Goal: Communication & Community: Share content

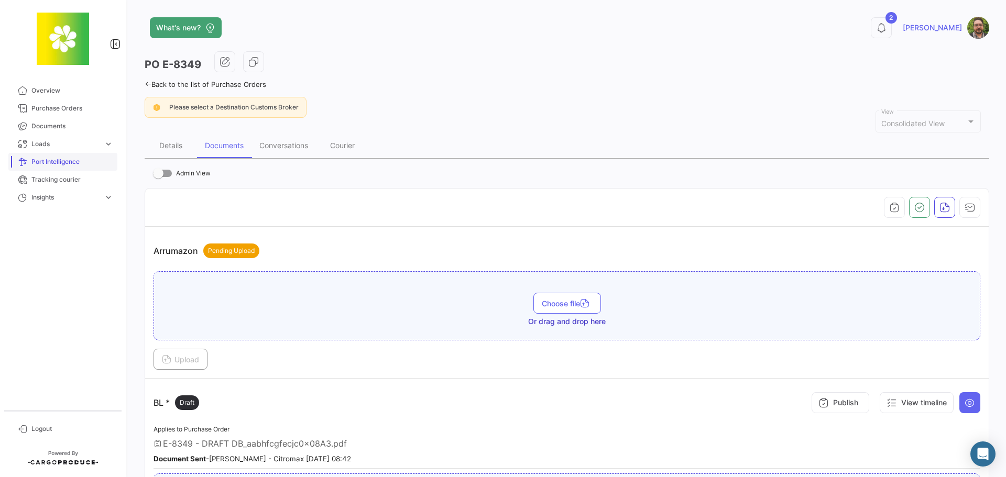
click at [71, 128] on span "Documents" at bounding box center [72, 126] width 82 height 9
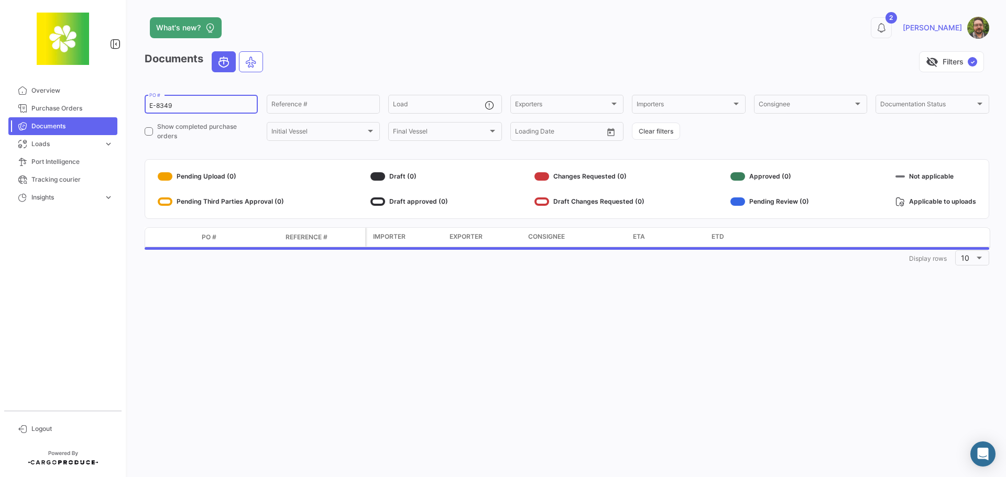
click at [209, 101] on div "E-8349 PO #" at bounding box center [201, 103] width 104 height 20
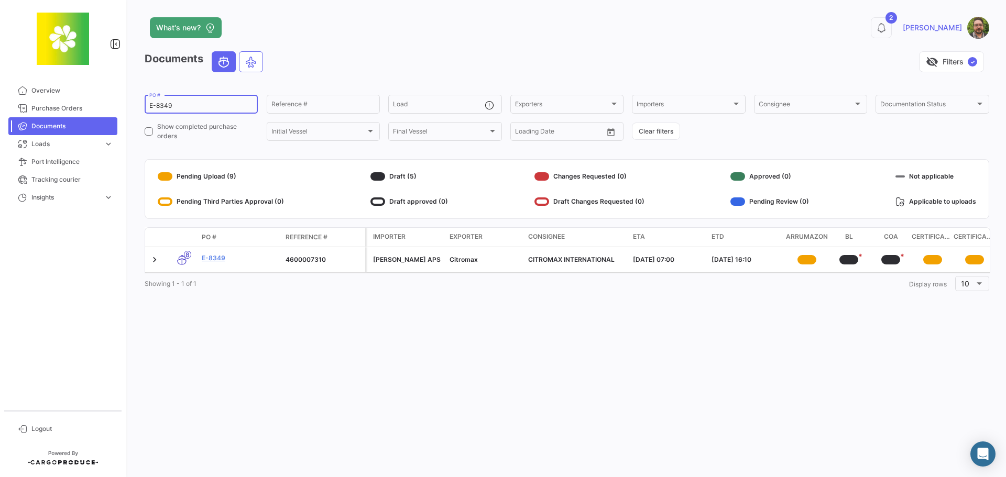
drag, startPoint x: 208, startPoint y: 102, endPoint x: 117, endPoint y: 106, distance: 90.2
click at [117, 106] on mat-sidenav-container "Overview Purchase Orders Documents Loads expand_more Air Shipments Ocean Loads …" at bounding box center [503, 238] width 1006 height 477
paste input "83"
type input "E-8383"
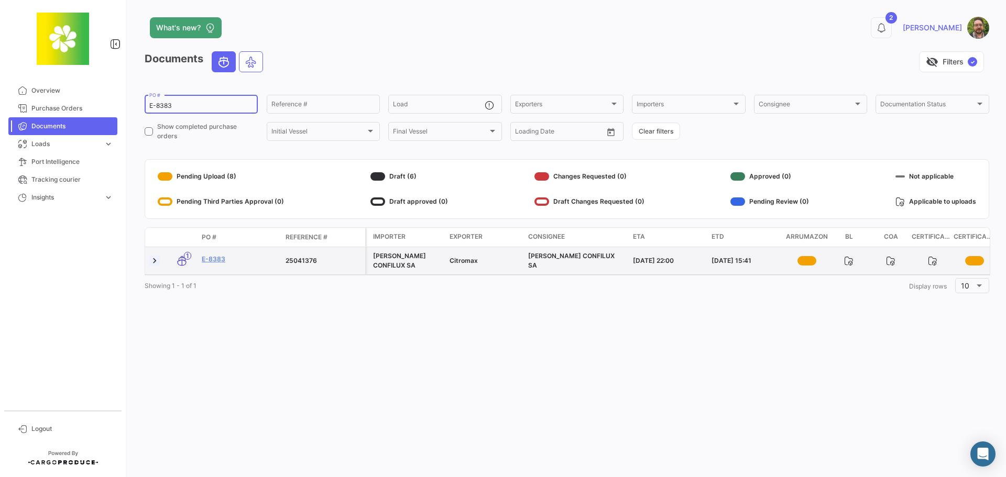
click at [155, 260] on link at bounding box center [154, 261] width 10 height 10
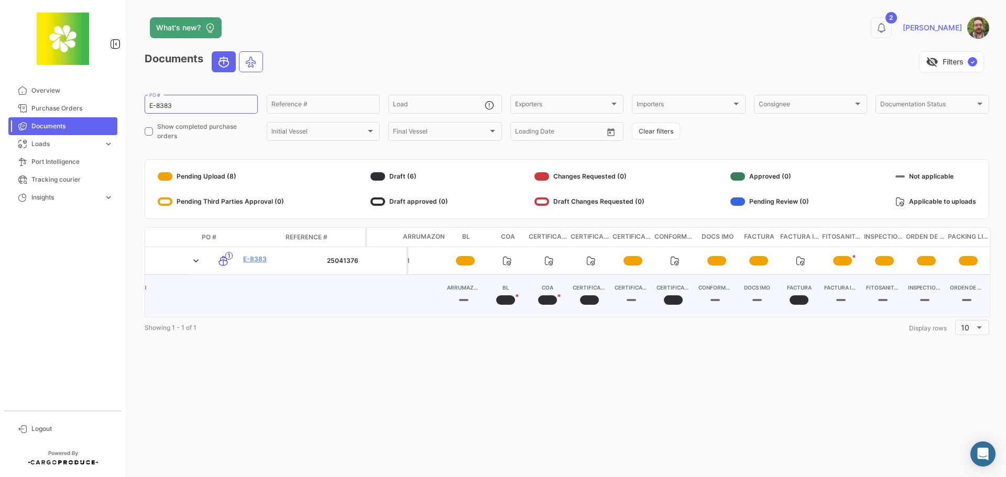
scroll to position [0, 383]
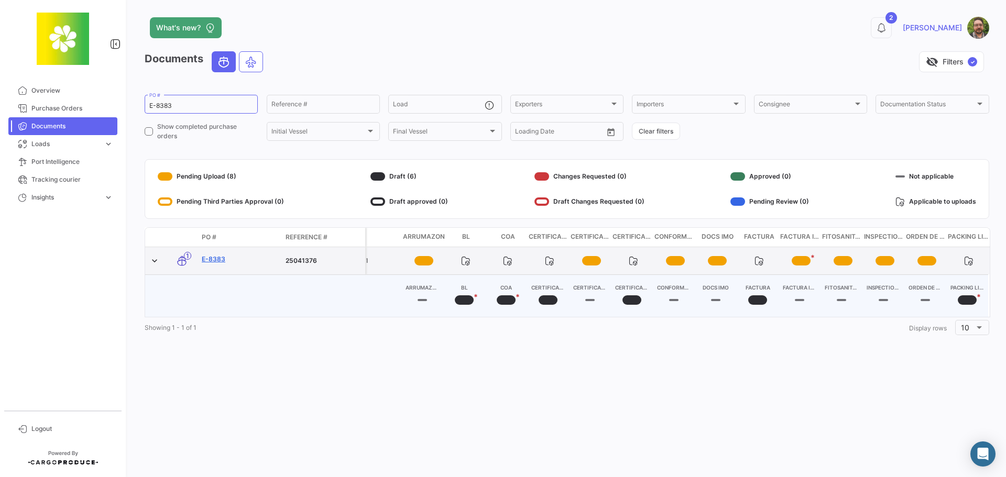
click at [209, 259] on link "E-8383" at bounding box center [239, 259] width 75 height 9
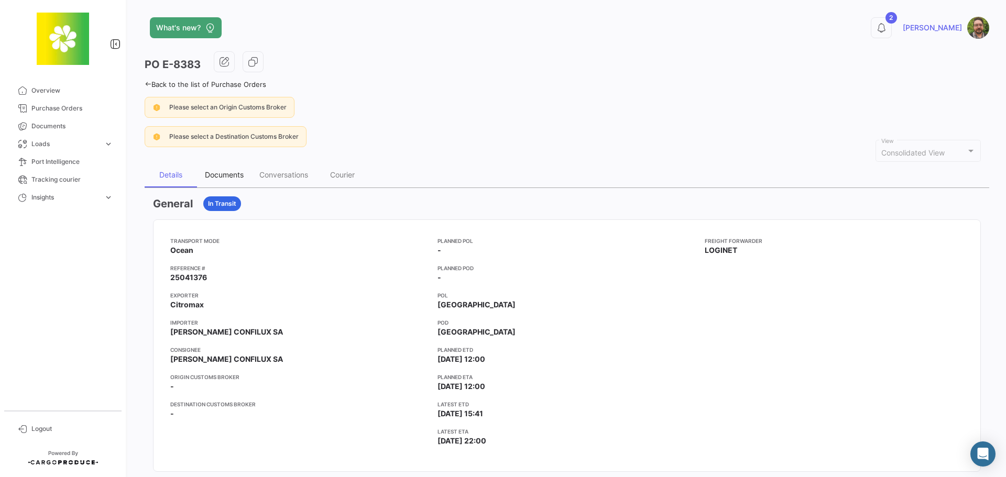
click at [231, 178] on div "Documents" at bounding box center [224, 174] width 39 height 9
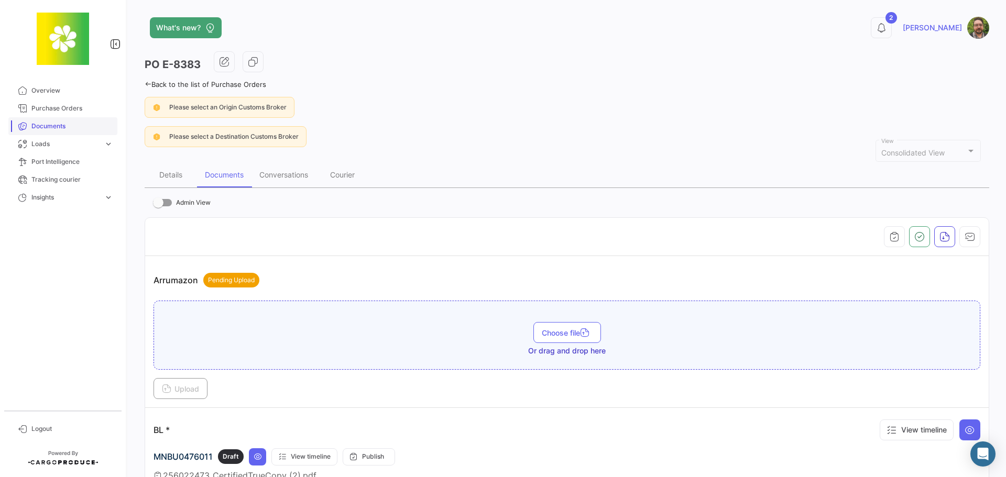
click at [84, 126] on span "Documents" at bounding box center [72, 126] width 82 height 9
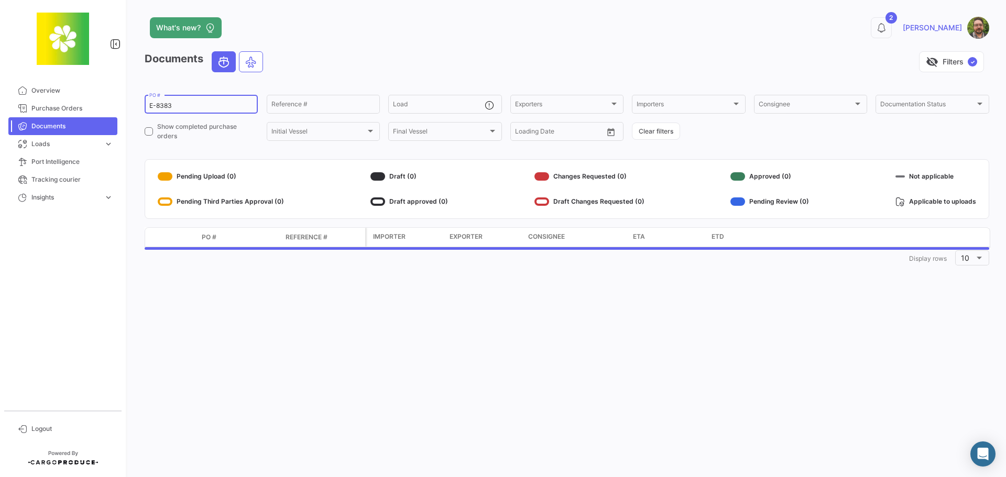
click at [192, 106] on input "E-8383" at bounding box center [201, 105] width 104 height 7
drag, startPoint x: 190, startPoint y: 104, endPoint x: 157, endPoint y: 106, distance: 33.6
click at [157, 106] on input "E-8383" at bounding box center [201, 105] width 104 height 7
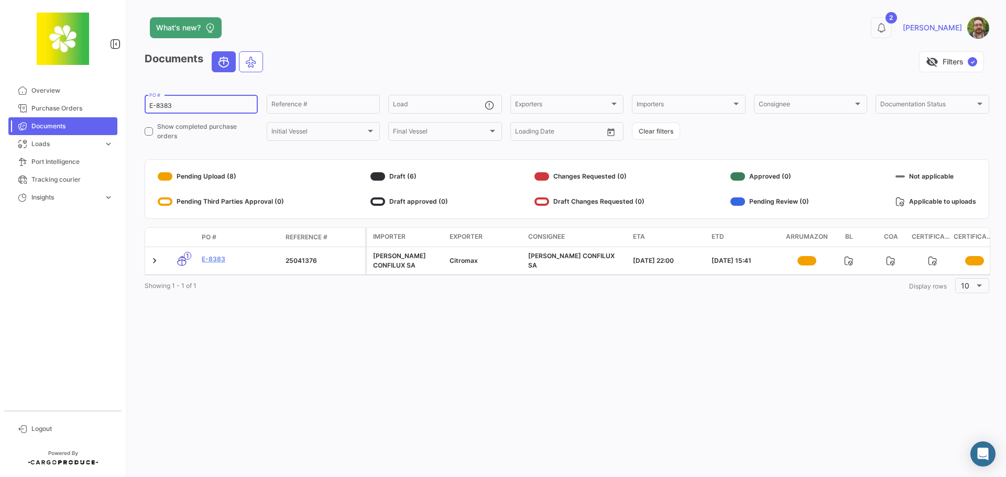
paste input "426"
type input "E-8426"
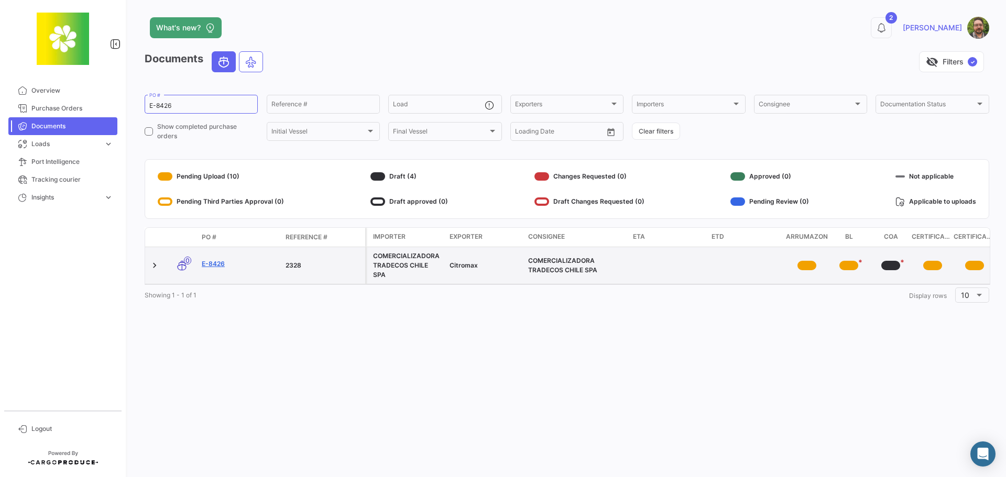
click at [218, 263] on link "E-8426" at bounding box center [239, 263] width 75 height 9
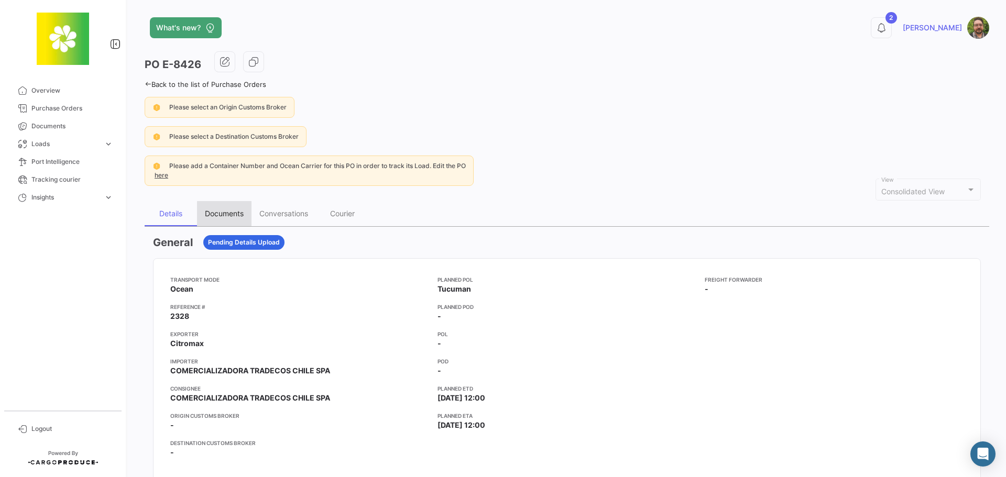
click at [225, 210] on div "Documents" at bounding box center [224, 213] width 39 height 9
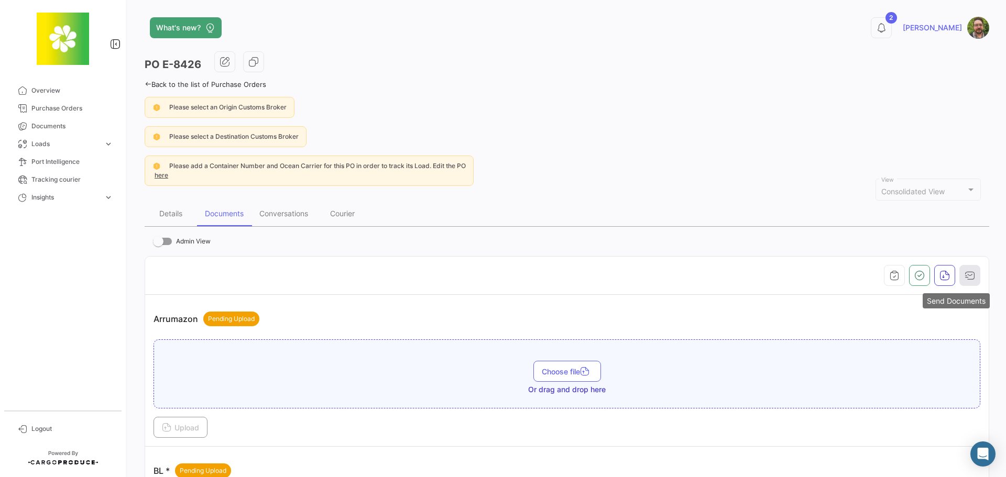
click at [966, 278] on icon "button" at bounding box center [970, 275] width 10 height 10
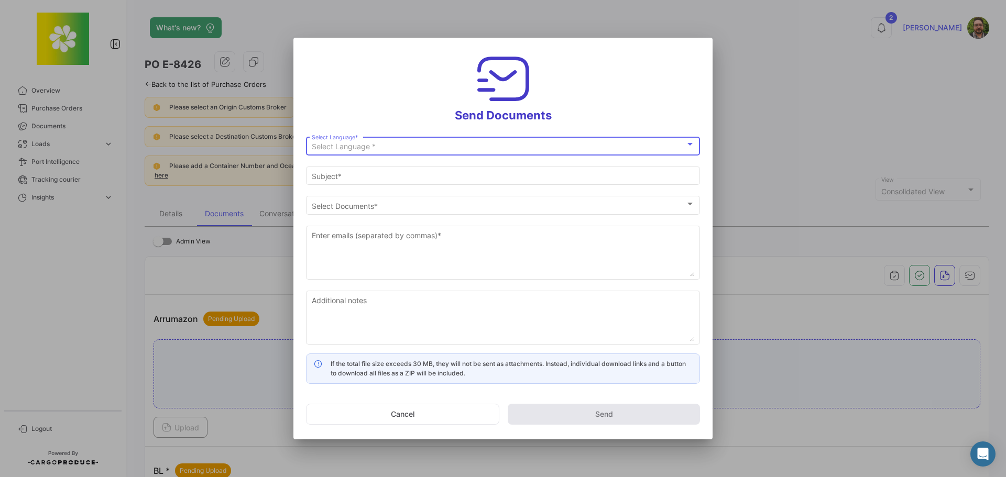
click at [493, 147] on div "Select Language *" at bounding box center [499, 147] width 374 height 9
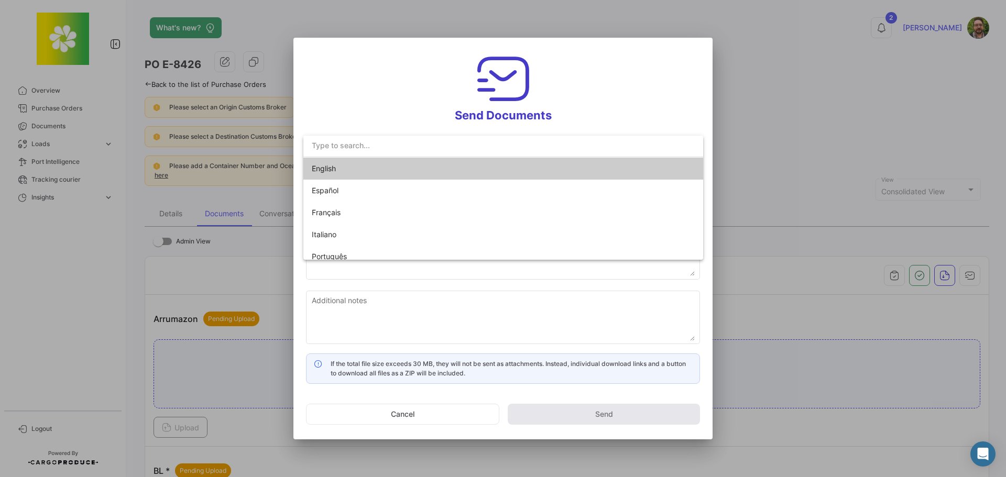
click at [481, 166] on mat-option "English" at bounding box center [503, 169] width 400 height 22
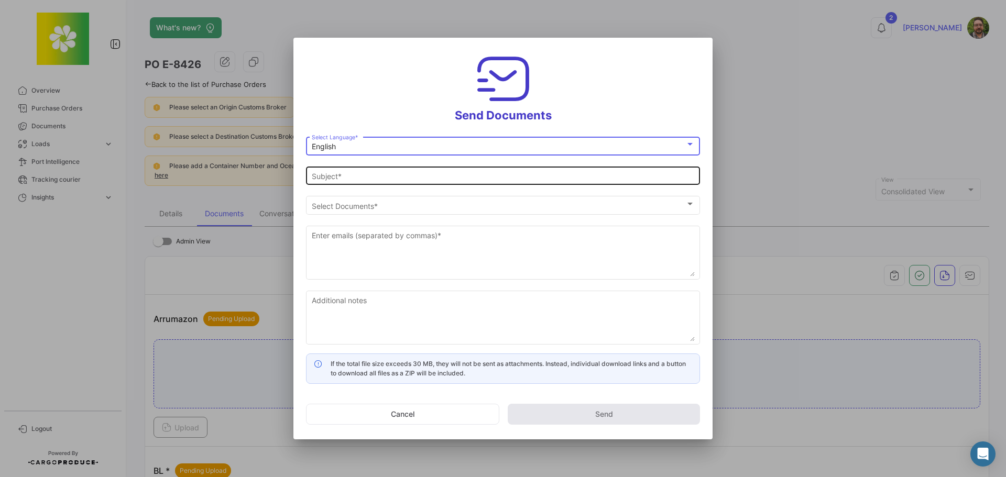
type input "[PERSON_NAME] has shared the documents of PO # E-8426 with you"
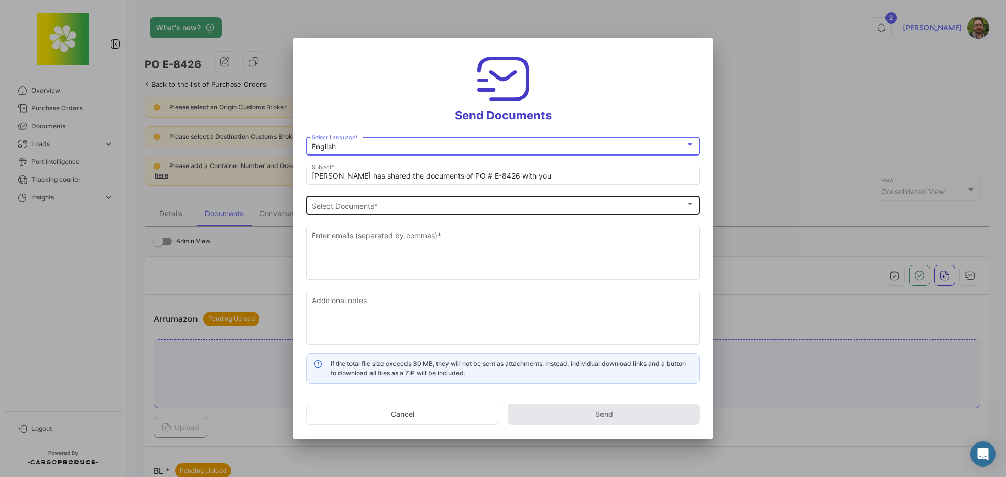
click at [427, 203] on div "Select Documents" at bounding box center [499, 206] width 374 height 9
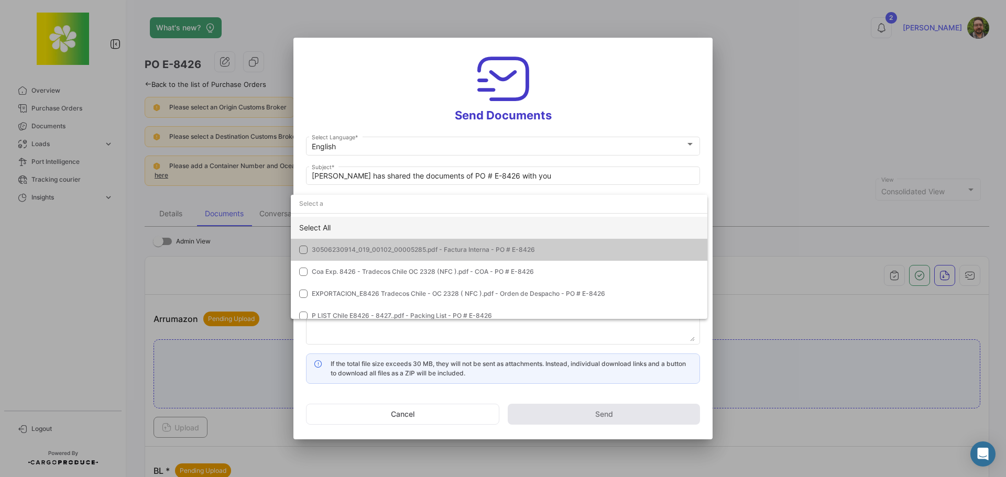
click at [341, 227] on div "Select All" at bounding box center [499, 228] width 417 height 22
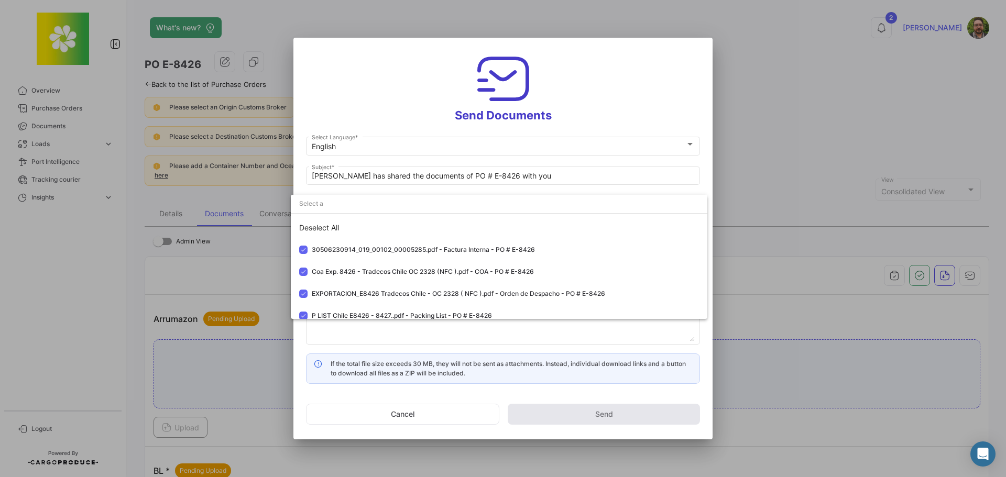
click at [381, 91] on div at bounding box center [503, 238] width 1006 height 477
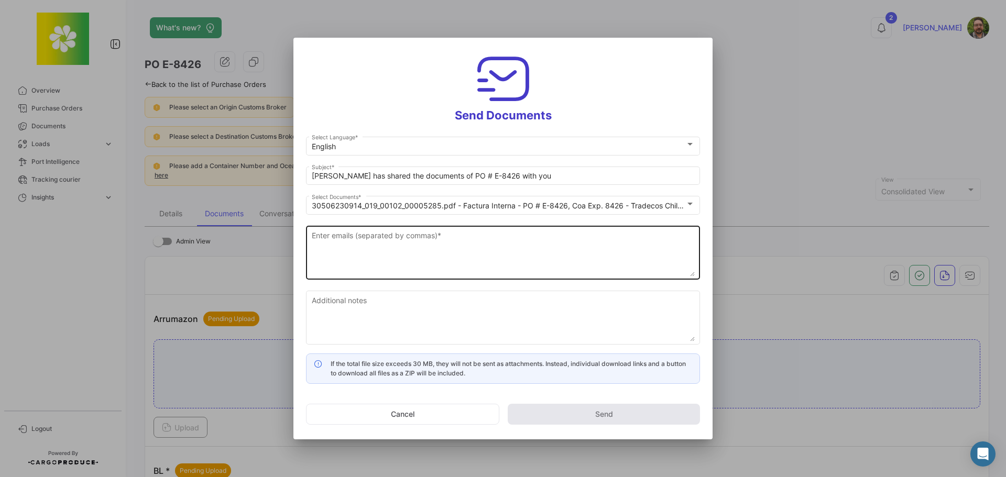
click at [405, 242] on textarea "Enter emails (separated by commas) *" at bounding box center [503, 254] width 383 height 46
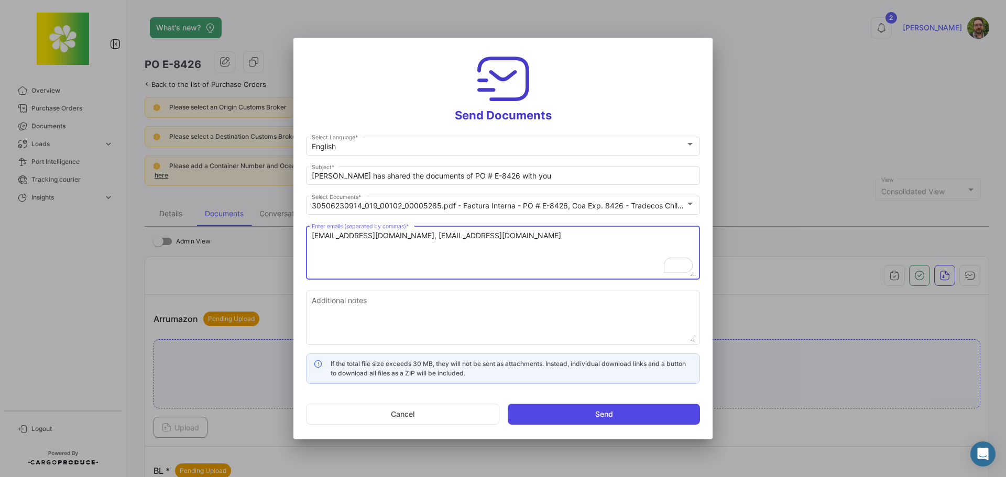
type textarea "[EMAIL_ADDRESS][DOMAIN_NAME], [EMAIL_ADDRESS][DOMAIN_NAME]"
click at [603, 411] on button "Send" at bounding box center [604, 414] width 192 height 21
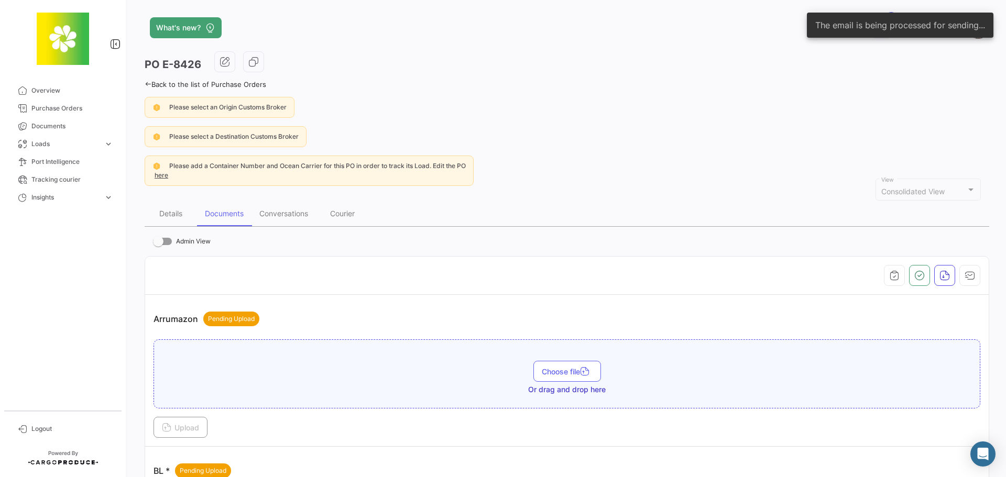
click at [585, 176] on div "Please add a Container Number and Ocean Carrier for this PO in order to track i…" at bounding box center [567, 171] width 845 height 30
drag, startPoint x: 905, startPoint y: 133, endPoint x: 910, endPoint y: 119, distance: 14.6
click at [905, 131] on div "Please select a Destination Customs Broker" at bounding box center [567, 136] width 845 height 21
click at [773, 83] on div "Back to the list of Purchase Orders" at bounding box center [567, 83] width 845 height 11
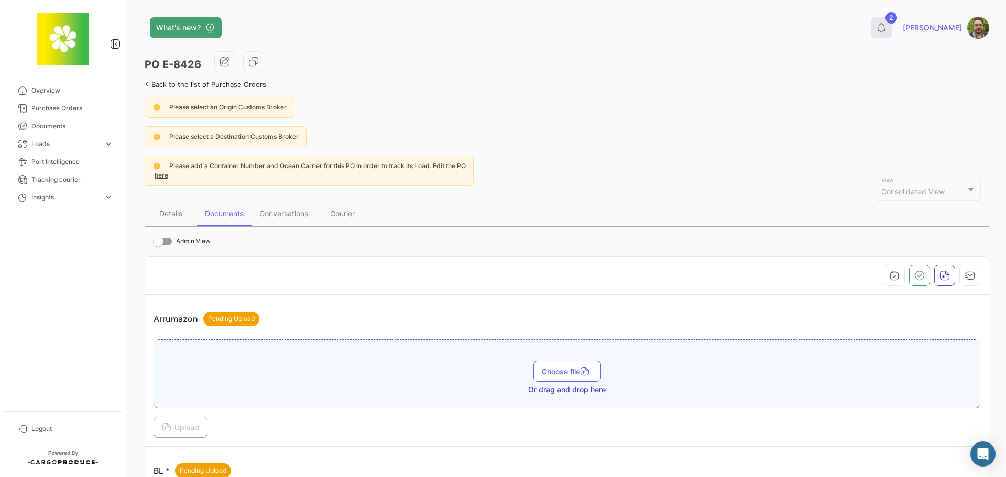
drag, startPoint x: 912, startPoint y: 32, endPoint x: 905, endPoint y: 23, distance: 11.6
click at [892, 23] on button "2" at bounding box center [881, 27] width 21 height 21
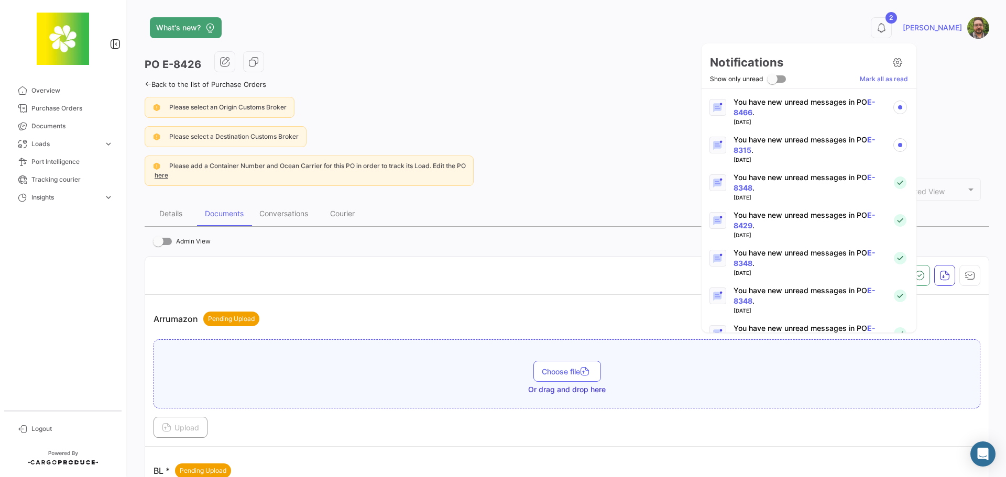
click at [792, 142] on p "You have new unread messages in PO E-8315 ." at bounding box center [809, 145] width 150 height 21
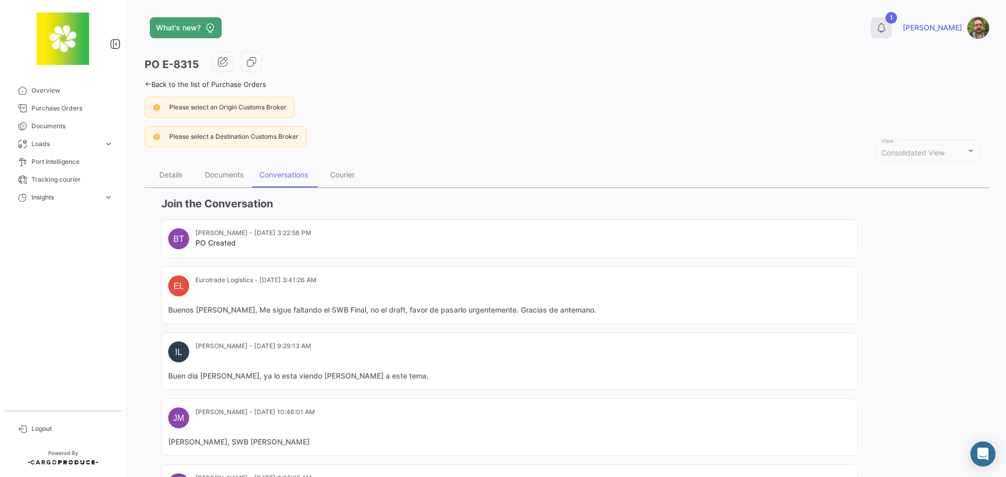
click at [887, 29] on icon at bounding box center [881, 28] width 10 height 10
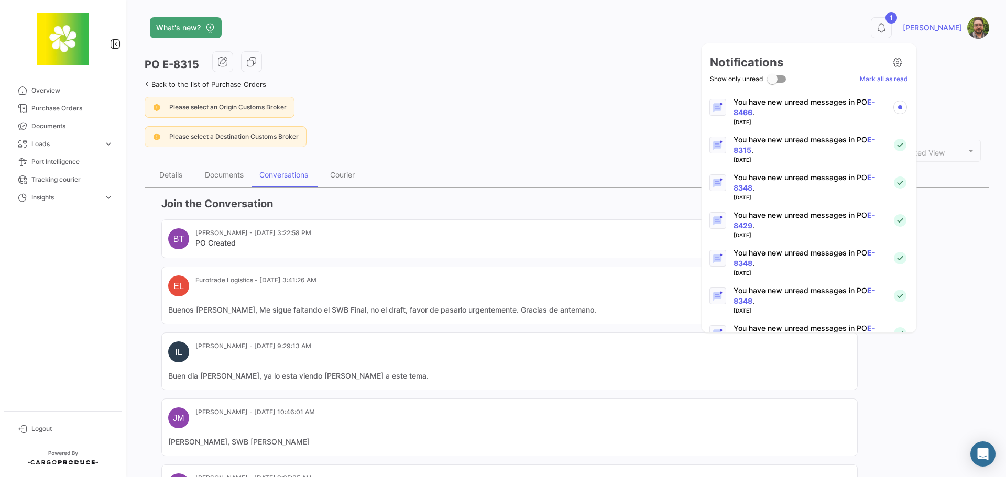
click at [812, 110] on p "You have new unread messages in PO E-8466 ." at bounding box center [809, 107] width 150 height 21
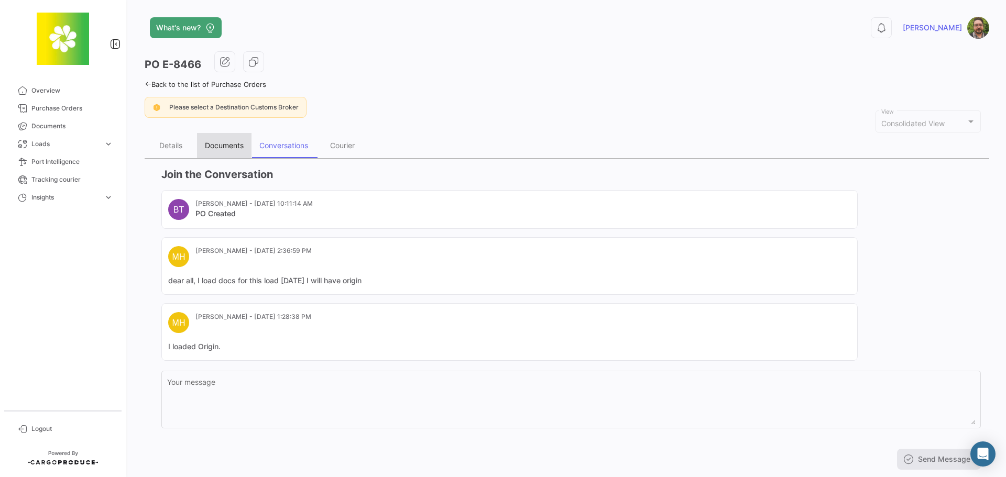
click at [225, 147] on div "Documents" at bounding box center [224, 145] width 39 height 9
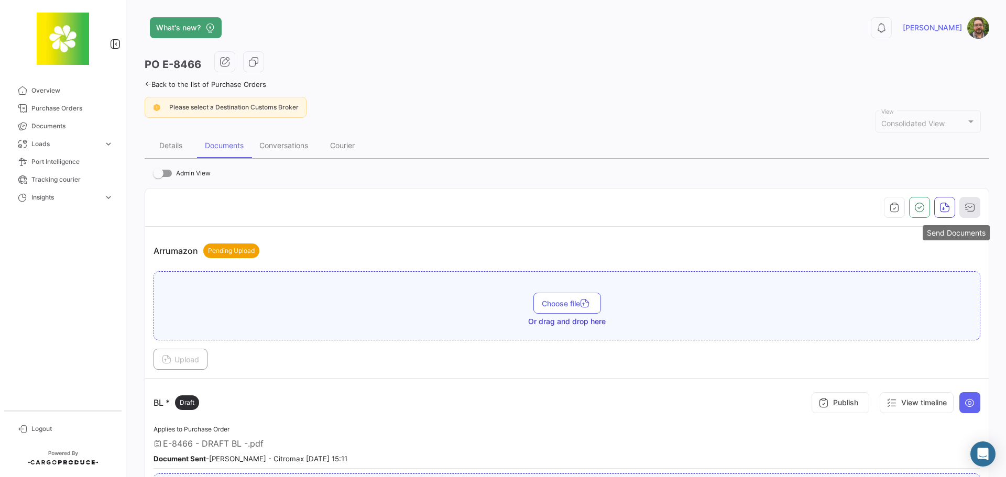
click at [965, 208] on icon "button" at bounding box center [970, 207] width 10 height 10
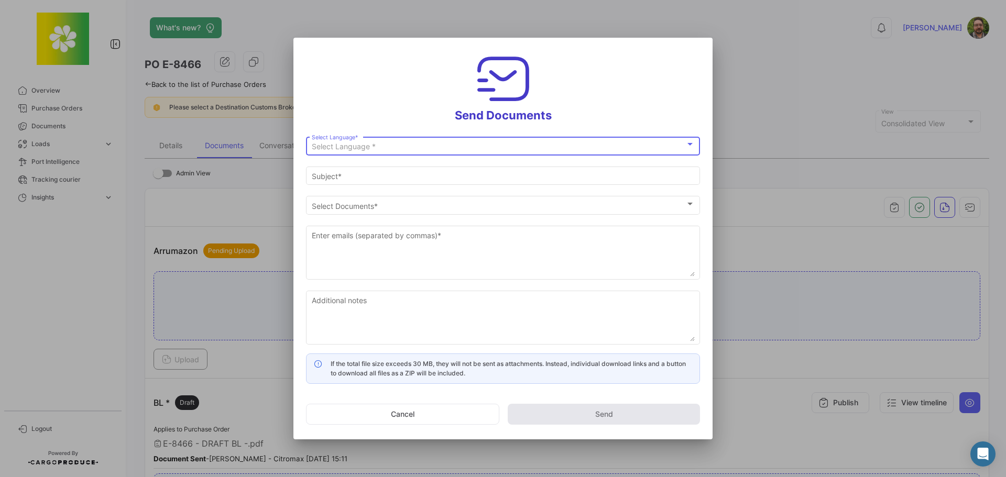
click at [502, 152] on div "Select Language * Select Language *" at bounding box center [503, 145] width 383 height 20
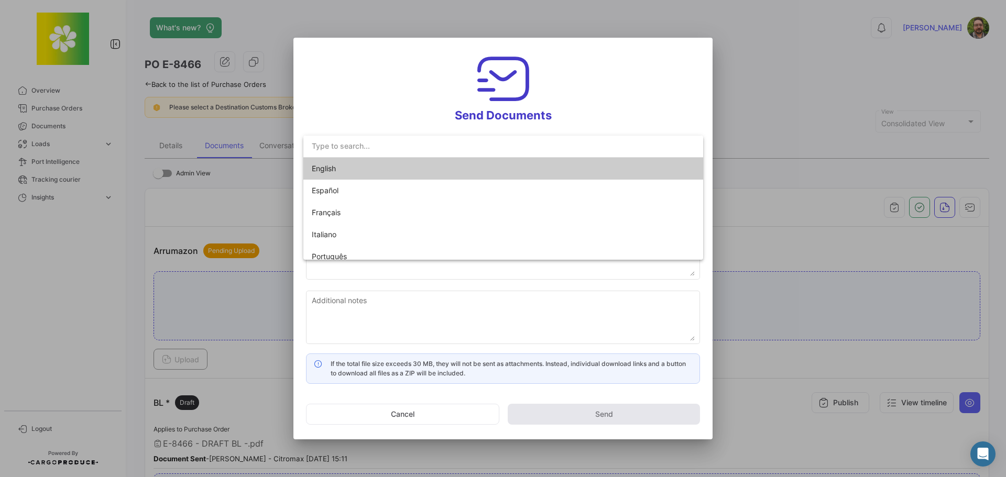
click at [468, 165] on mat-option "English" at bounding box center [503, 169] width 400 height 22
type input "[PERSON_NAME] has shared the documents of PO # E-8466 with you"
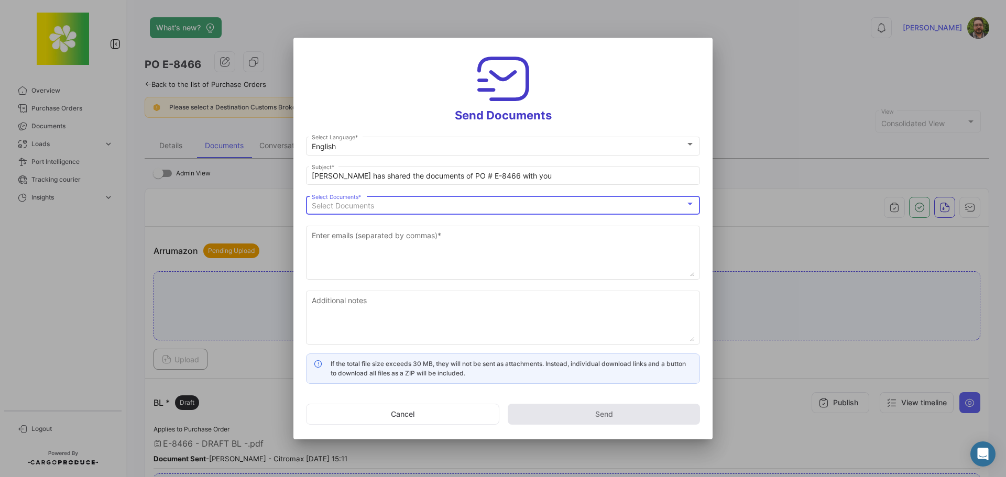
click at [447, 210] on div "Select Documents" at bounding box center [499, 206] width 374 height 9
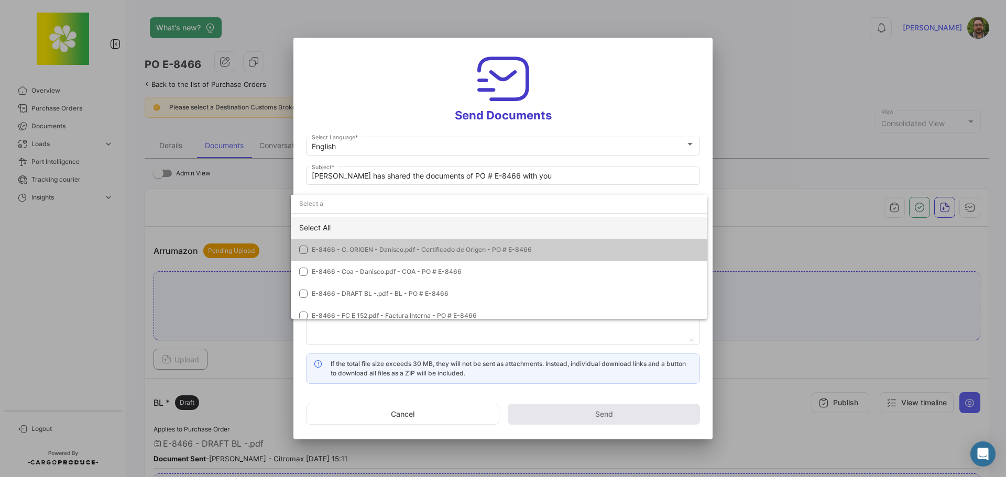
click at [394, 230] on div "Select All" at bounding box center [499, 228] width 417 height 22
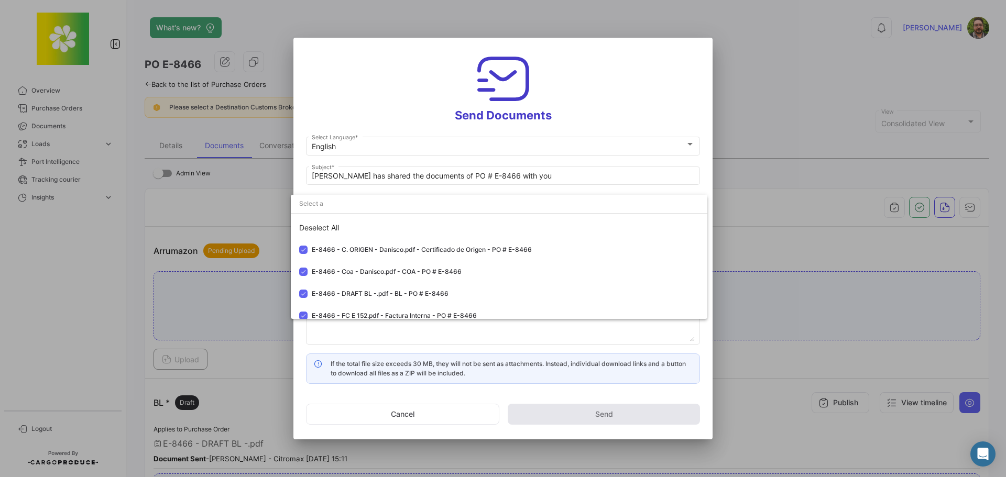
click at [396, 362] on div at bounding box center [503, 238] width 1006 height 477
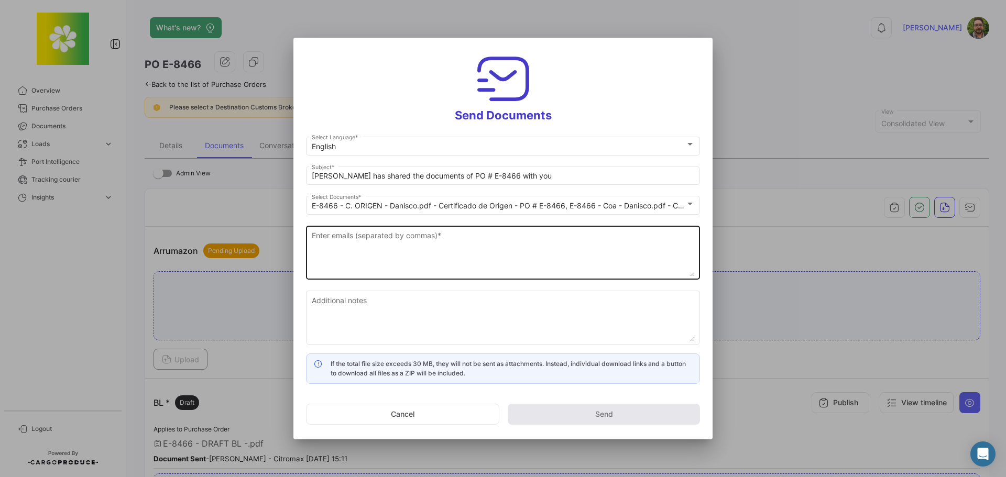
click at [418, 245] on textarea "Enter emails (separated by commas) *" at bounding box center [503, 254] width 383 height 46
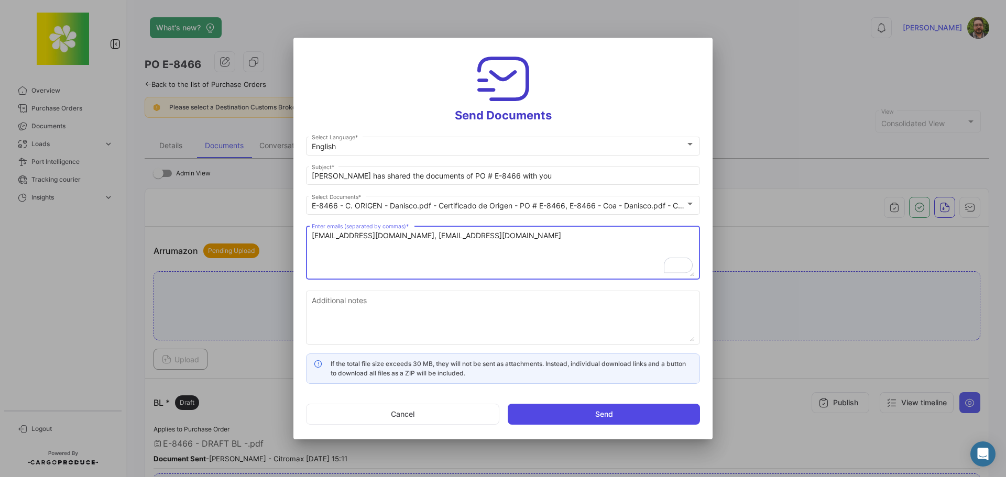
type textarea "[EMAIL_ADDRESS][DOMAIN_NAME], [EMAIL_ADDRESS][DOMAIN_NAME]"
click at [558, 419] on button "Send" at bounding box center [604, 414] width 192 height 21
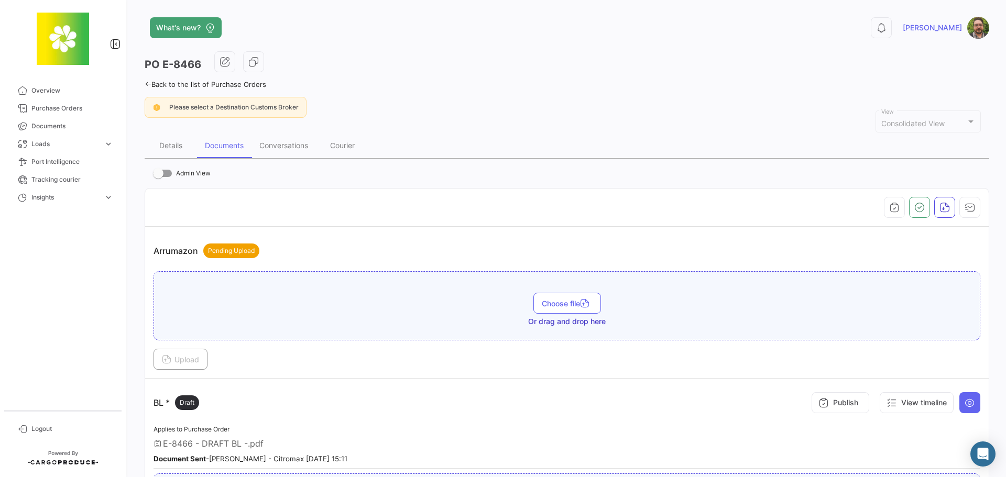
drag, startPoint x: 78, startPoint y: 126, endPoint x: 134, endPoint y: 161, distance: 66.2
click at [78, 126] on span "Documents" at bounding box center [72, 126] width 82 height 9
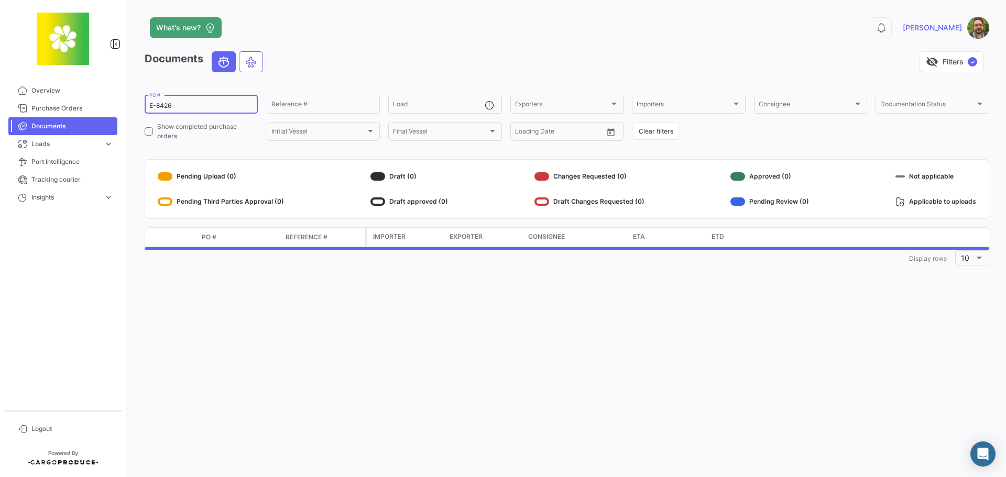
click at [224, 106] on input "E-8426" at bounding box center [201, 105] width 104 height 7
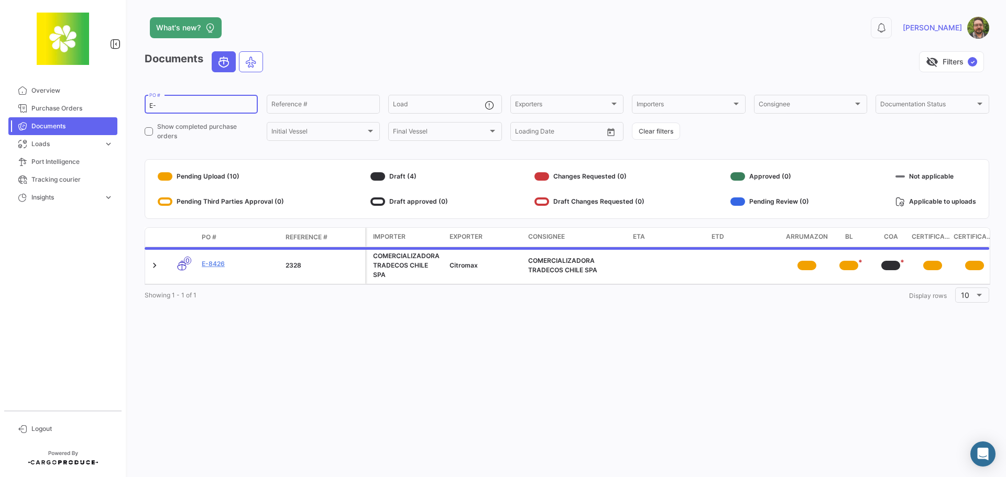
paste input "8457"
type input "E-8457"
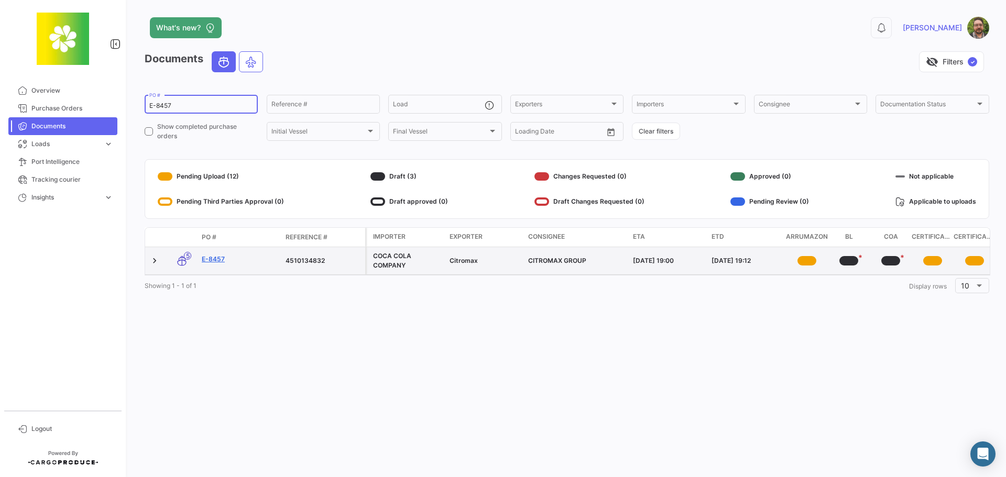
click at [216, 257] on link "E-8457" at bounding box center [239, 259] width 75 height 9
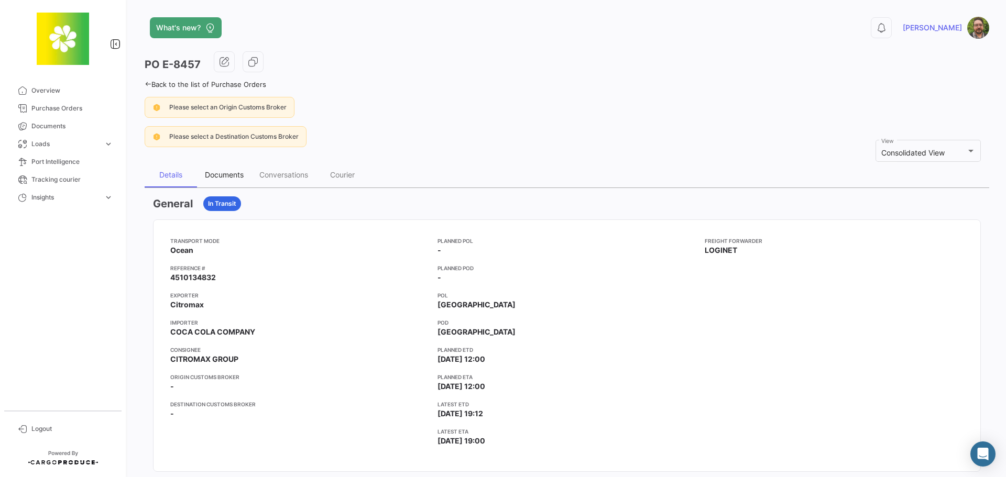
click at [233, 177] on div "Documents" at bounding box center [224, 174] width 39 height 9
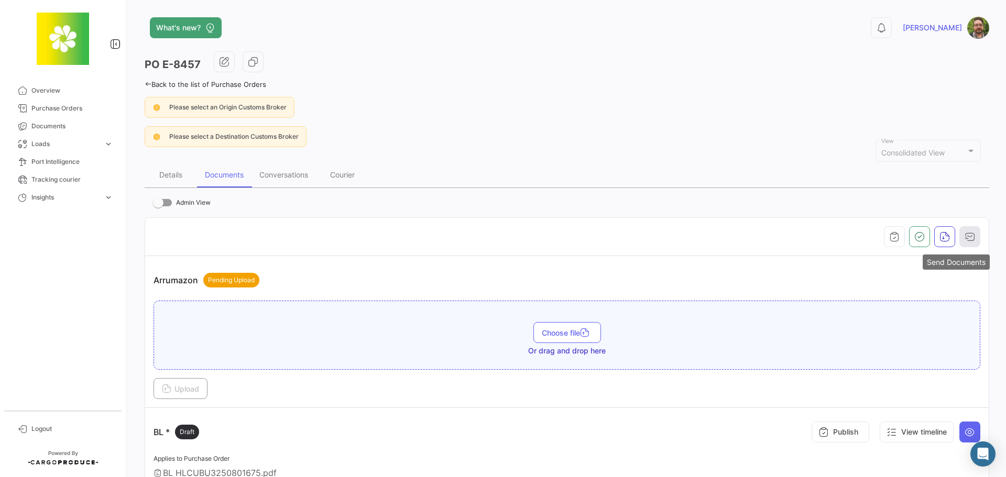
click at [965, 237] on icon "button" at bounding box center [970, 237] width 10 height 10
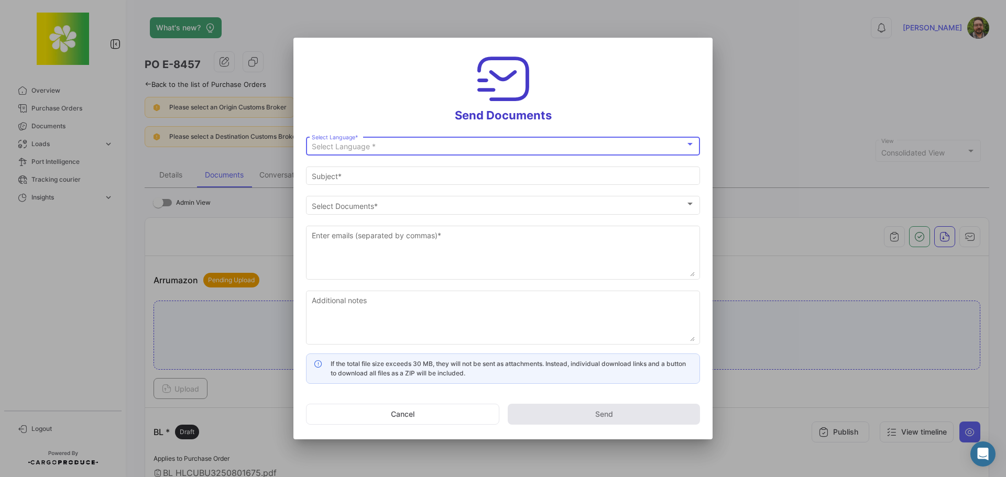
click at [542, 146] on div "Select Language *" at bounding box center [499, 147] width 374 height 9
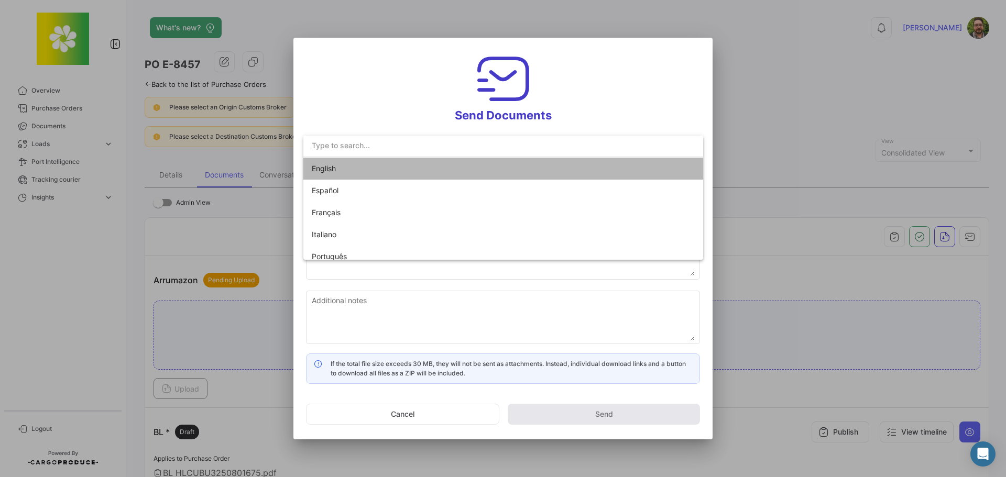
click at [530, 165] on mat-option "English" at bounding box center [503, 169] width 400 height 22
type input "[PERSON_NAME] has shared the documents of PO # E-8457 with you"
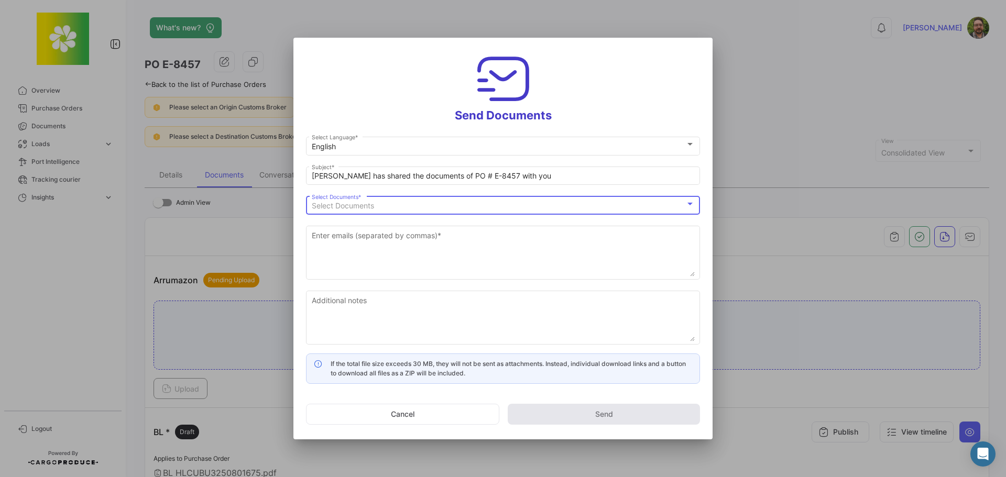
click at [468, 202] on div "Select Documents" at bounding box center [499, 206] width 374 height 9
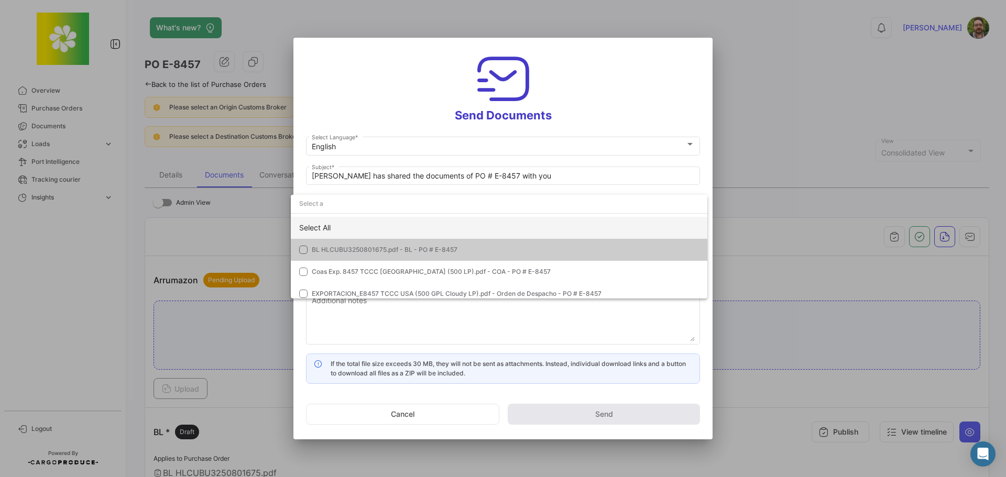
click at [469, 223] on div "Select All" at bounding box center [499, 228] width 417 height 22
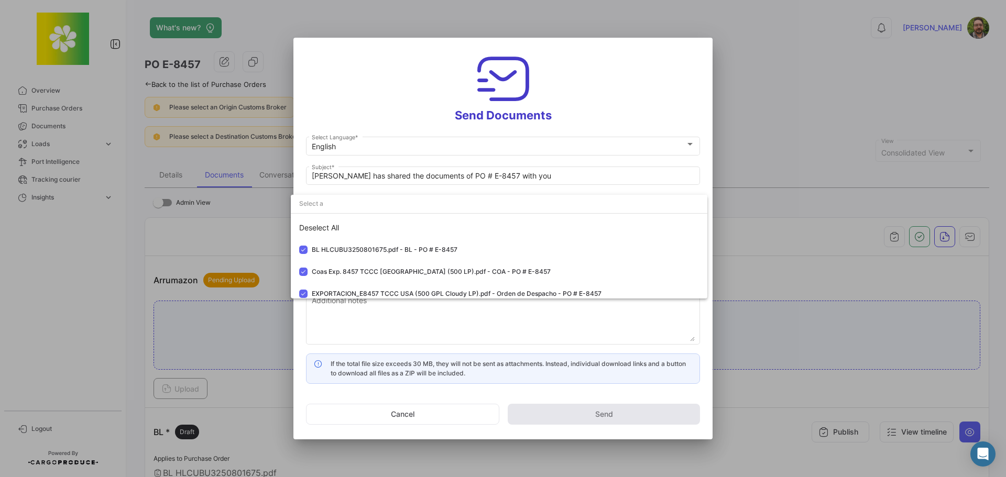
click at [551, 91] on div at bounding box center [503, 238] width 1006 height 477
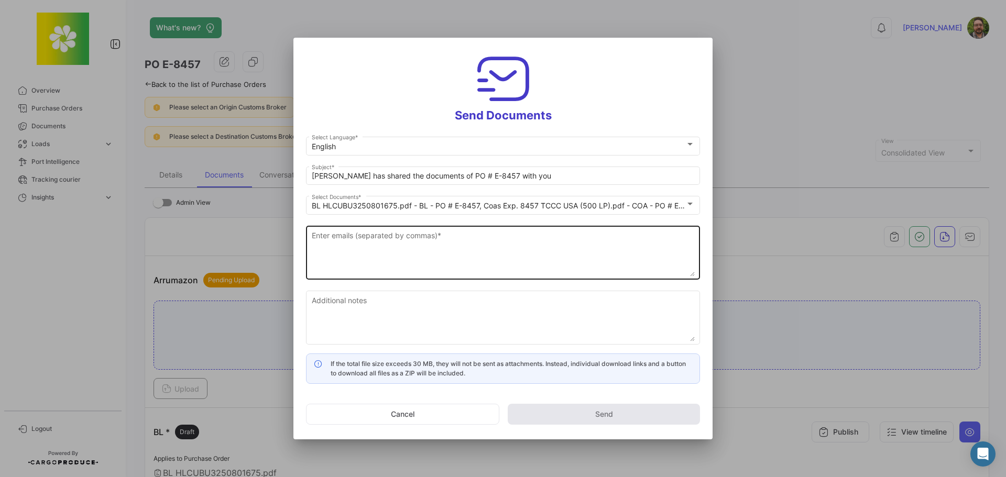
click at [522, 242] on textarea "Enter emails (separated by commas) *" at bounding box center [503, 254] width 383 height 46
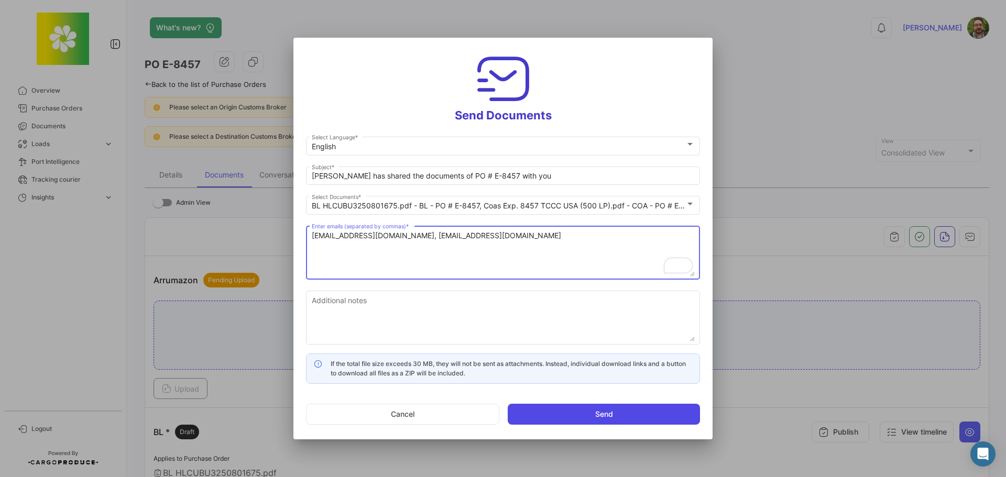
type textarea "[EMAIL_ADDRESS][DOMAIN_NAME], [EMAIL_ADDRESS][DOMAIN_NAME]"
click at [554, 416] on button "Send" at bounding box center [604, 414] width 192 height 21
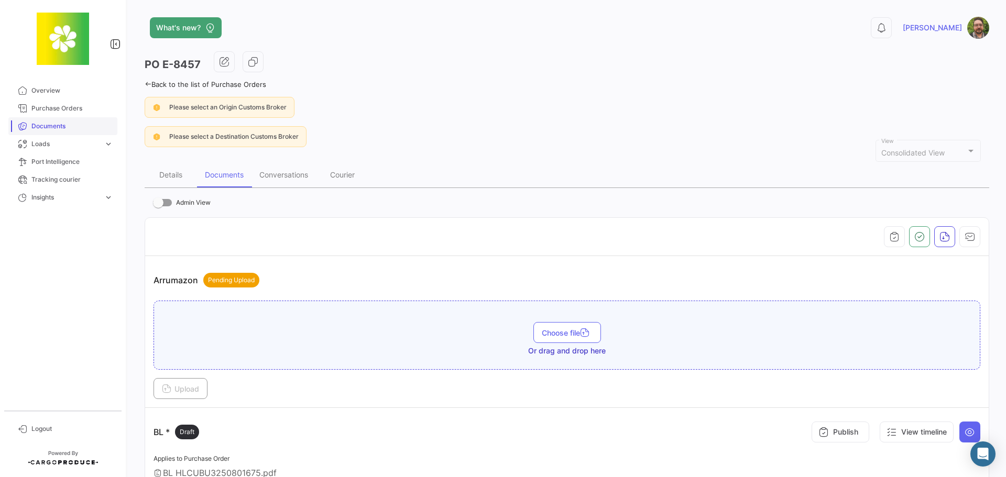
click at [69, 124] on span "Documents" at bounding box center [72, 126] width 82 height 9
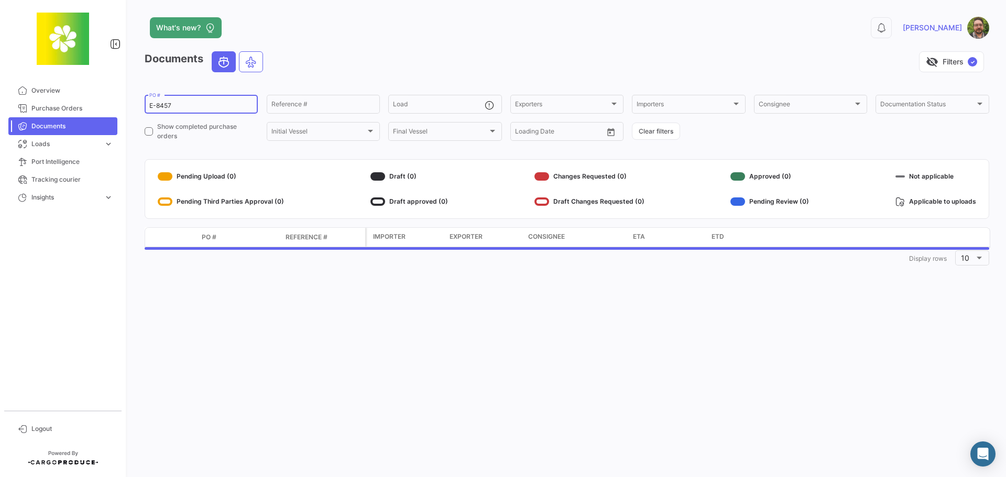
click at [204, 106] on input "E-8457" at bounding box center [201, 105] width 104 height 7
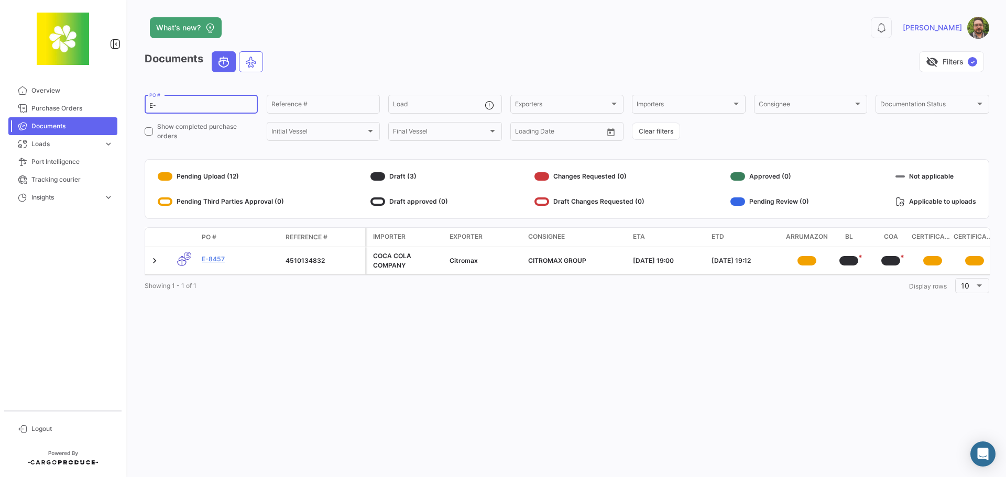
paste input "8460"
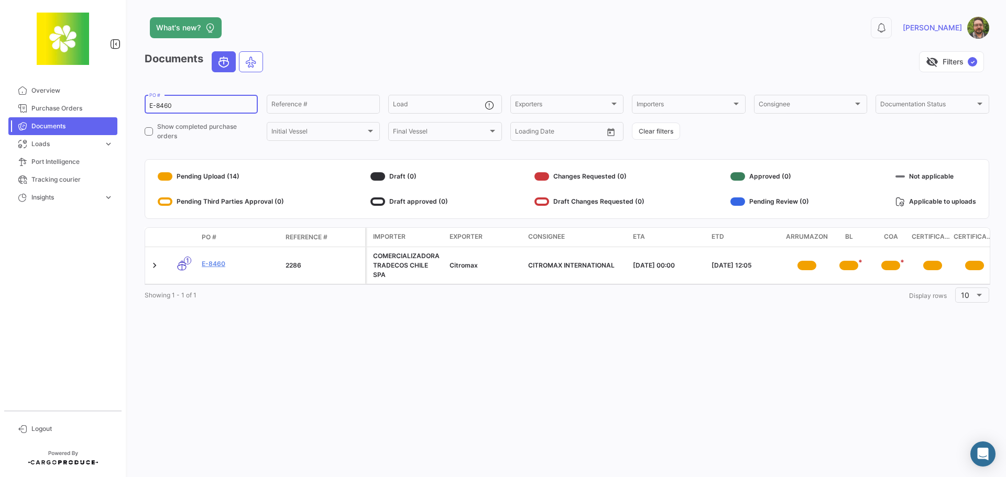
click at [180, 102] on div "E-8460 PO #" at bounding box center [201, 103] width 104 height 20
drag, startPoint x: 179, startPoint y: 105, endPoint x: 157, endPoint y: 105, distance: 21.5
click at [157, 105] on input "E-8460" at bounding box center [201, 105] width 104 height 7
paste input "59"
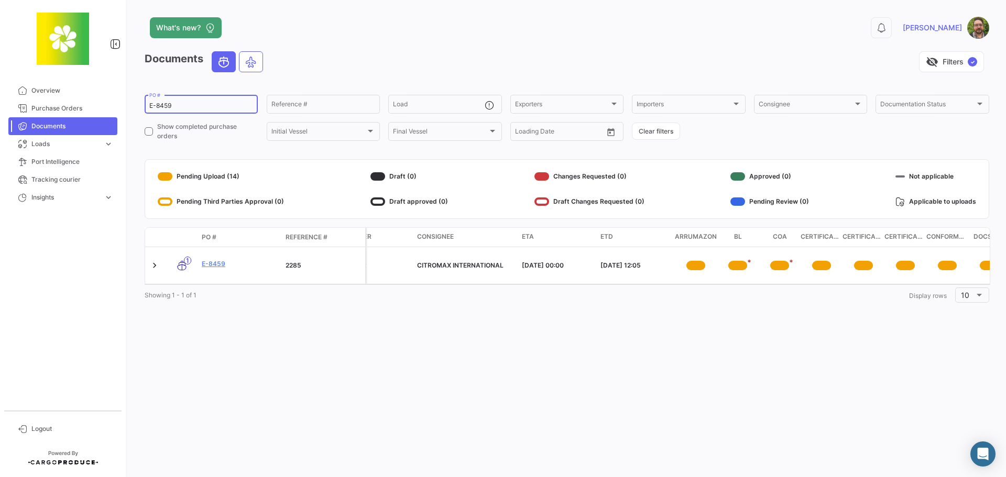
click at [216, 103] on input "E-8459" at bounding box center [201, 105] width 104 height 7
click at [193, 103] on input "E-8458" at bounding box center [201, 105] width 104 height 7
drag, startPoint x: 193, startPoint y: 104, endPoint x: 173, endPoint y: 105, distance: 19.4
click at [173, 105] on input "E-8458" at bounding box center [201, 105] width 104 height 7
paste input "62"
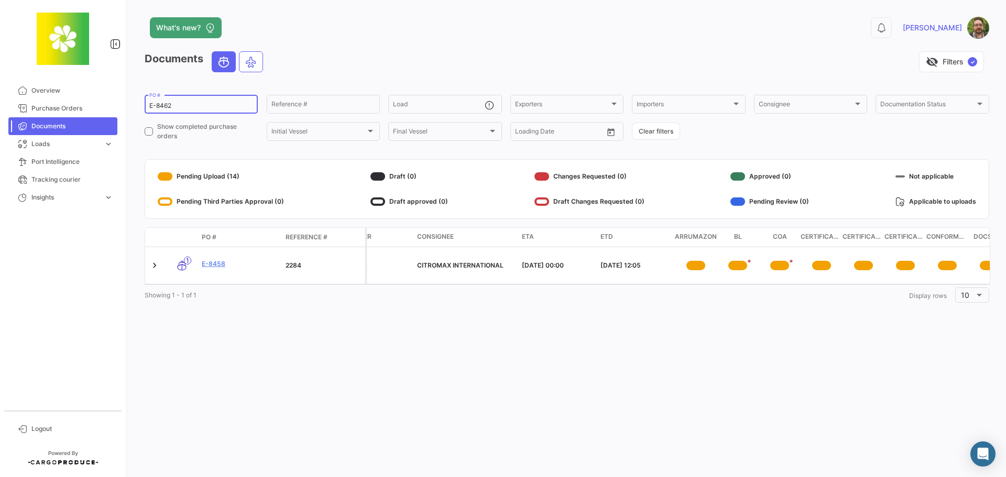
type input "E-8462"
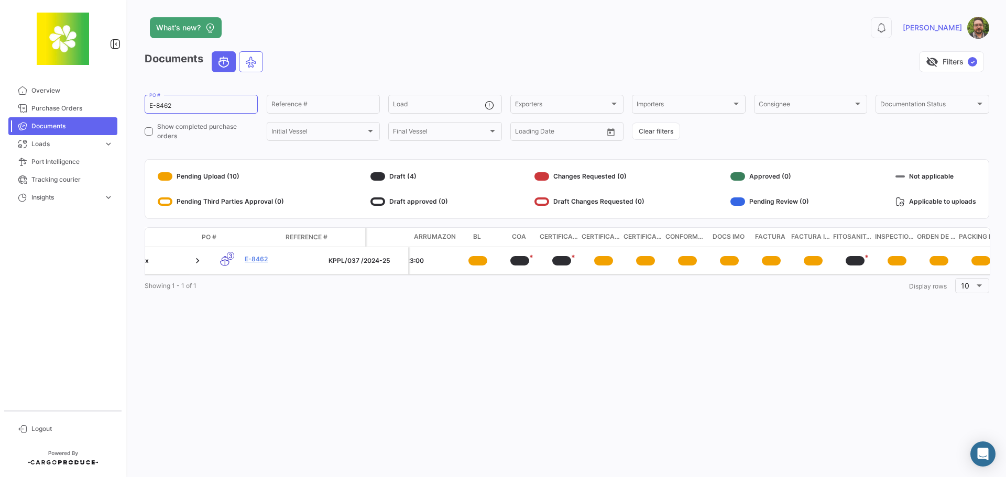
scroll to position [0, 383]
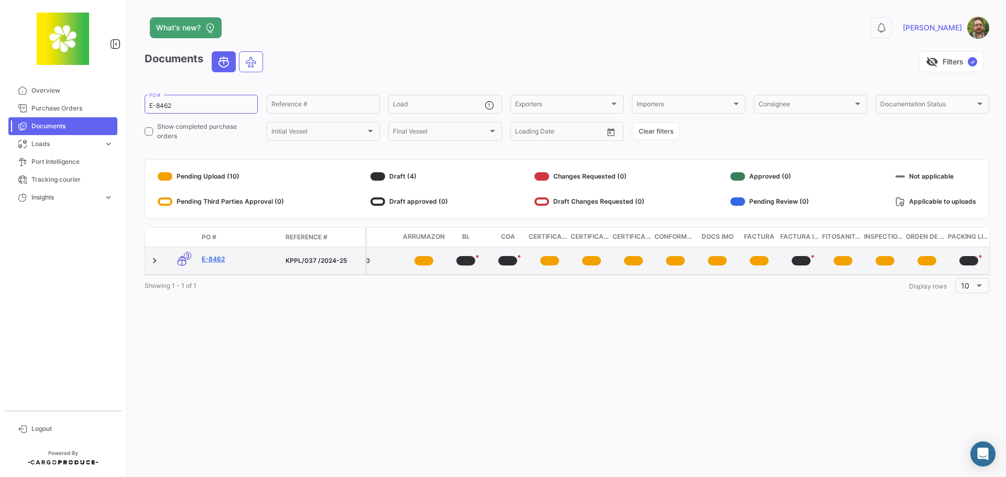
click at [218, 258] on link "E-8462" at bounding box center [239, 259] width 75 height 9
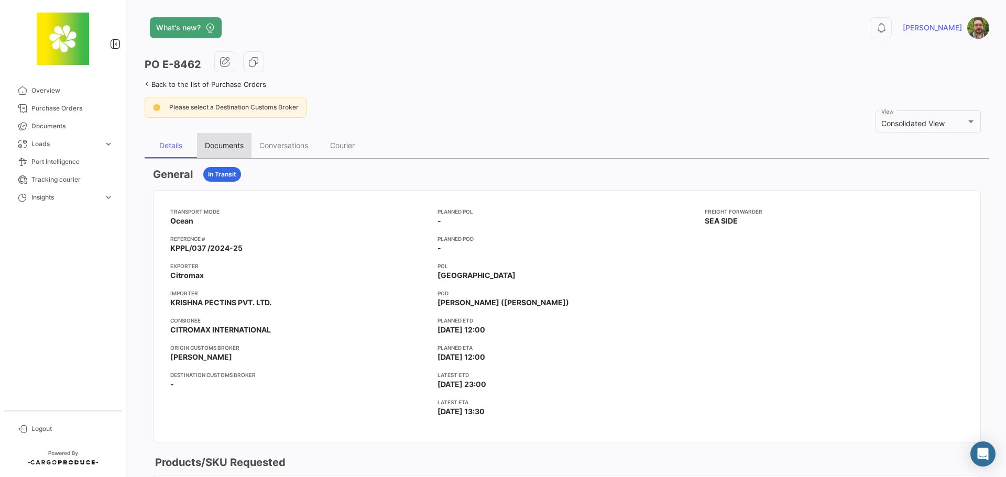
click at [227, 146] on div "Documents" at bounding box center [224, 145] width 39 height 9
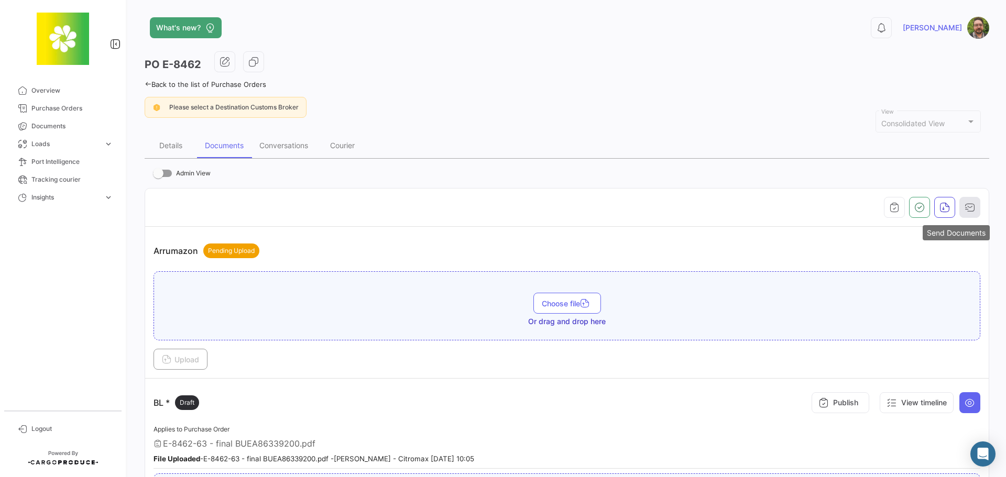
click at [968, 205] on icon "button" at bounding box center [970, 207] width 10 height 10
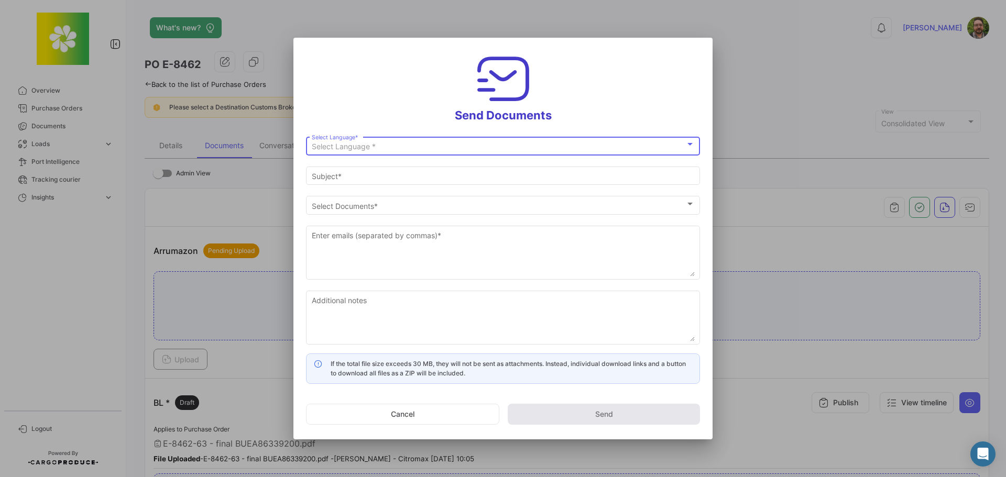
click at [481, 145] on div "Select Language *" at bounding box center [499, 147] width 374 height 9
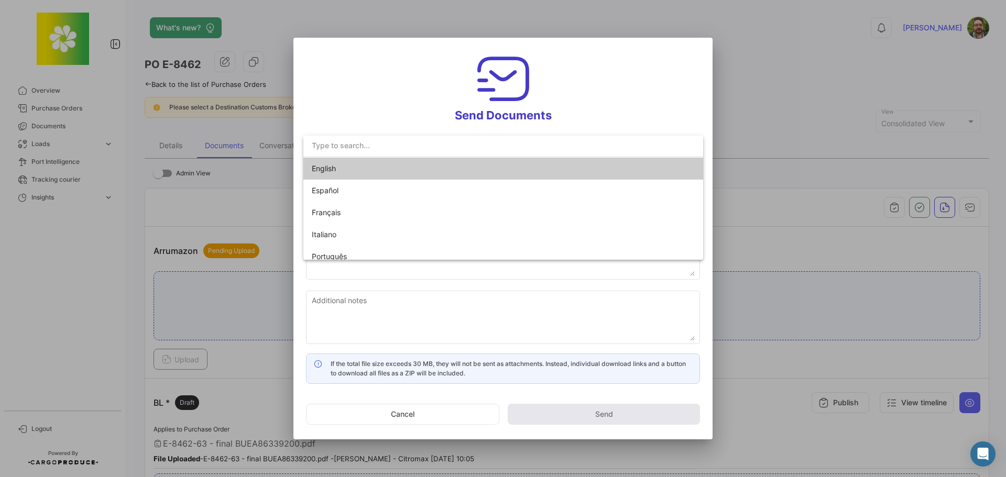
click at [472, 167] on mat-option "English" at bounding box center [503, 169] width 400 height 22
type input "[PERSON_NAME] has shared the documents of PO # E-8462 with you"
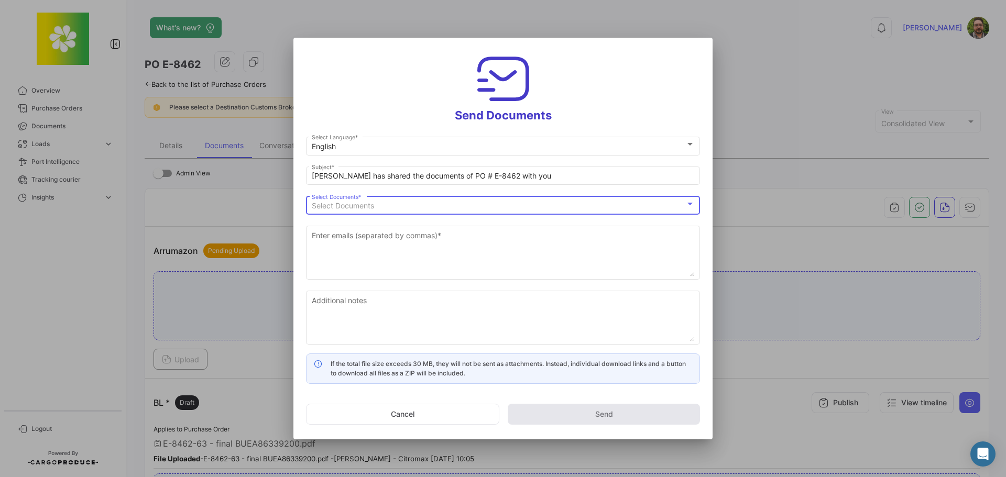
click at [440, 203] on div "Select Documents" at bounding box center [499, 206] width 374 height 9
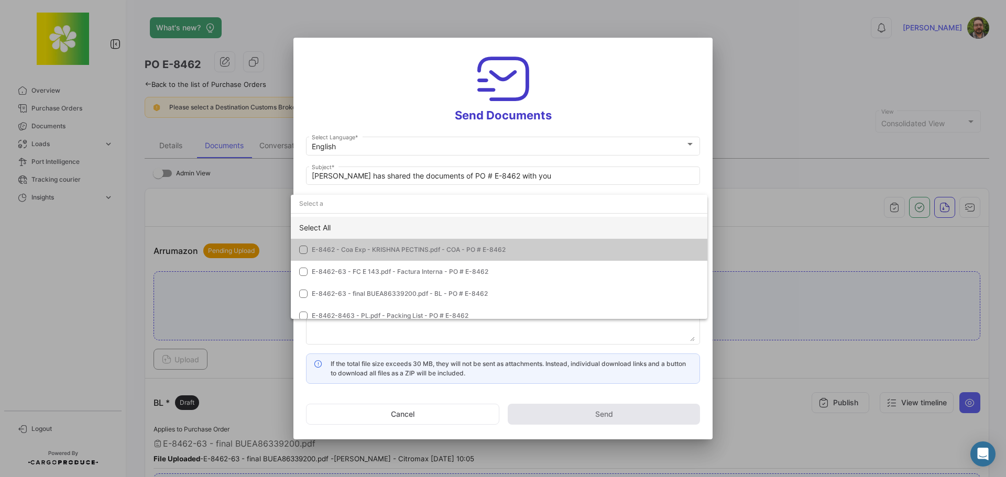
click at [428, 230] on div "Select All" at bounding box center [499, 228] width 417 height 22
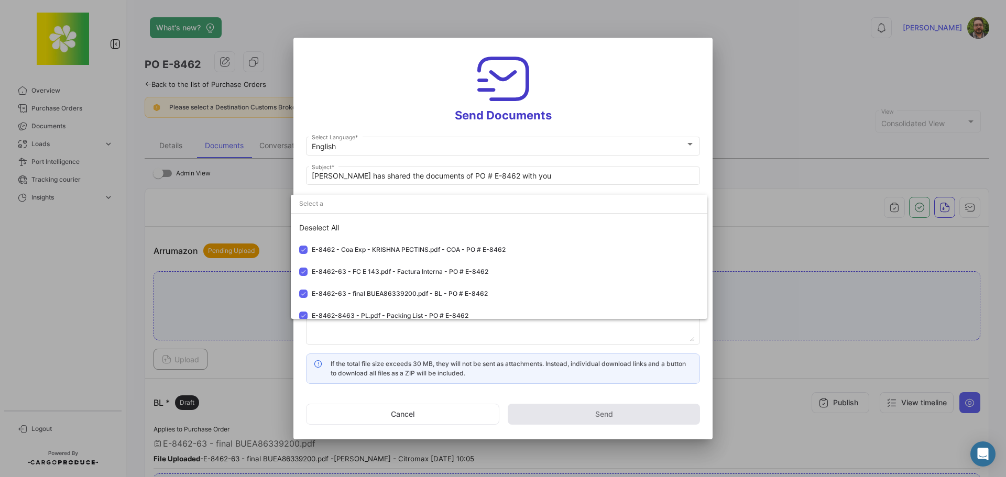
click at [407, 98] on div at bounding box center [503, 238] width 1006 height 477
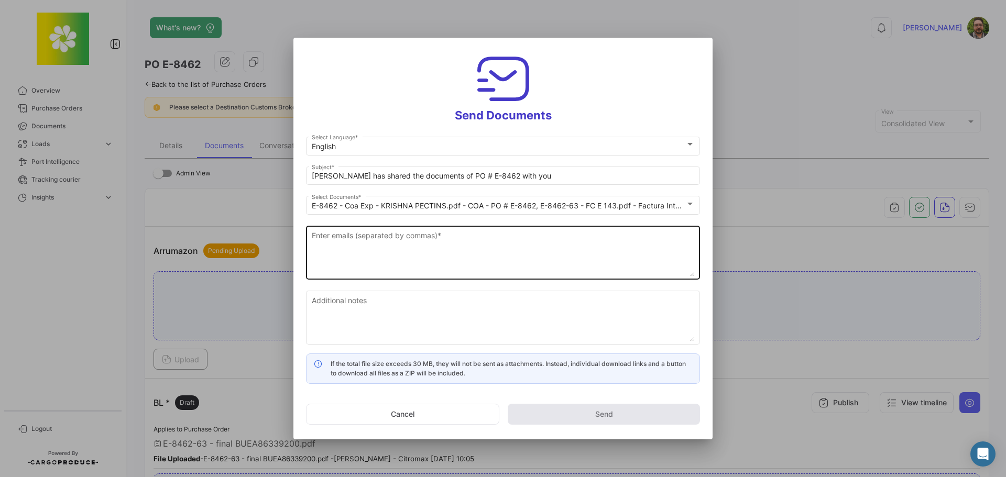
click at [457, 245] on textarea "Enter emails (separated by commas) *" at bounding box center [503, 254] width 383 height 46
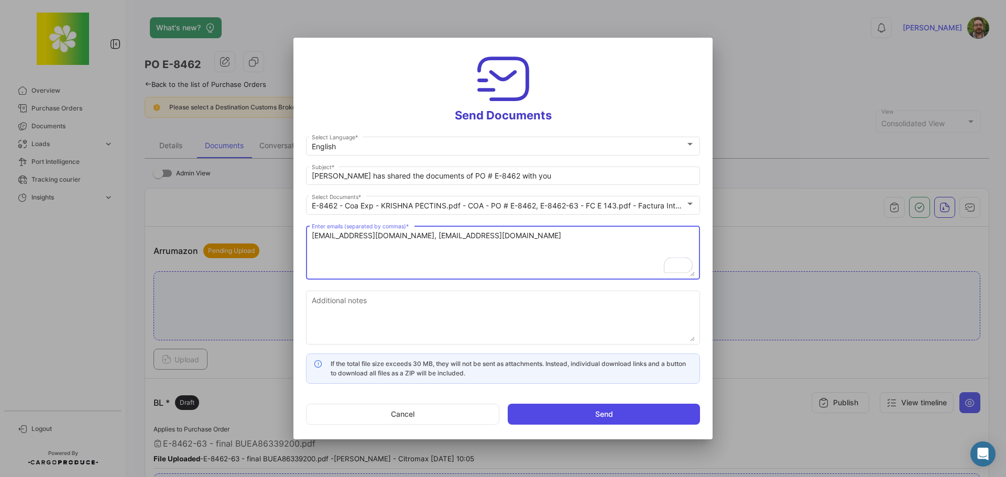
type textarea "[EMAIL_ADDRESS][DOMAIN_NAME], [EMAIL_ADDRESS][DOMAIN_NAME]"
click at [573, 412] on button "Send" at bounding box center [604, 414] width 192 height 21
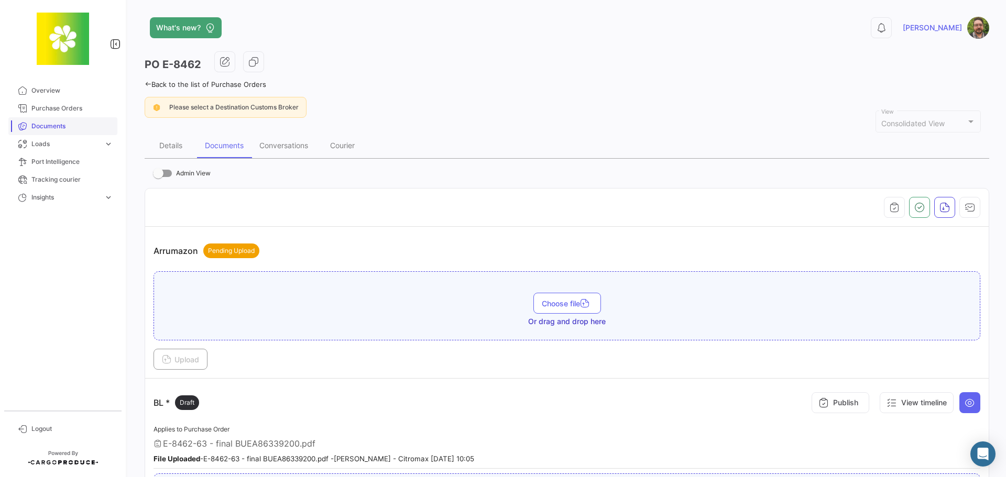
click at [77, 126] on span "Documents" at bounding box center [72, 126] width 82 height 9
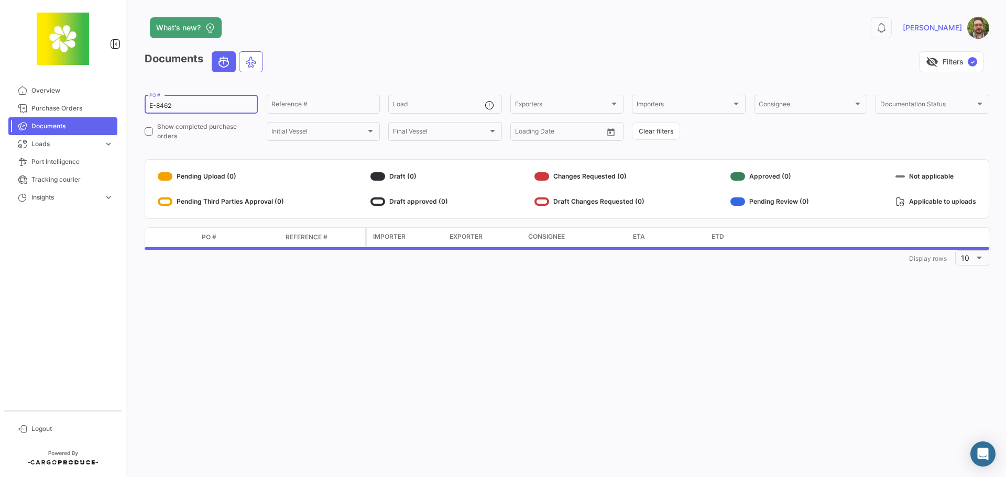
click at [208, 104] on input "E-8462" at bounding box center [201, 105] width 104 height 7
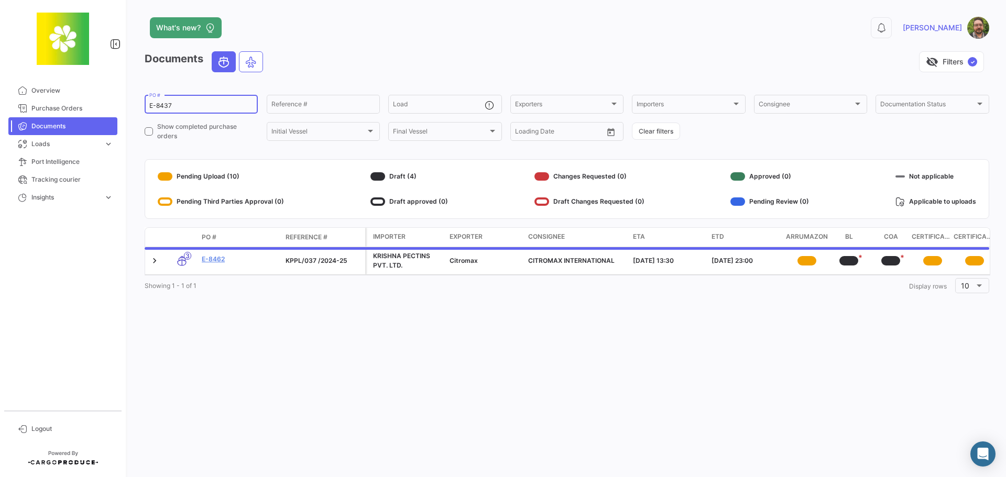
type input "E-8437"
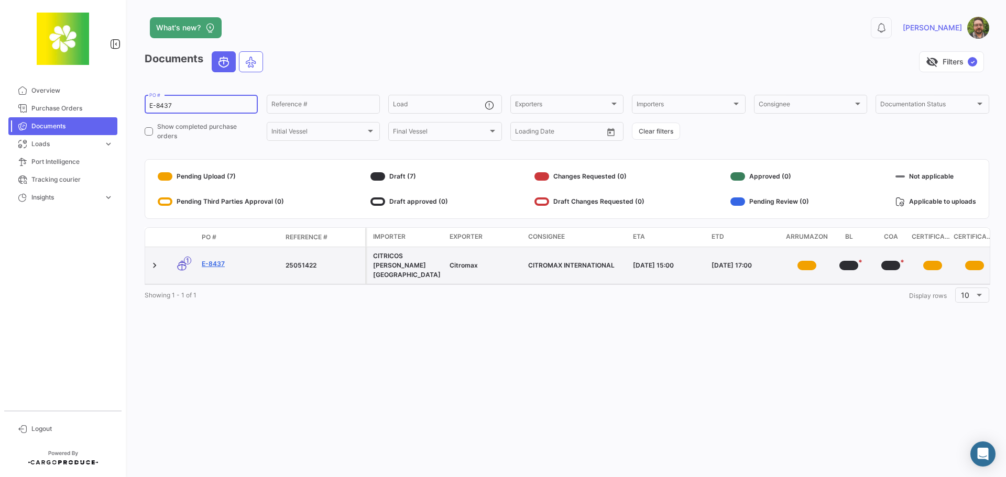
click at [212, 259] on link "E-8437" at bounding box center [239, 263] width 75 height 9
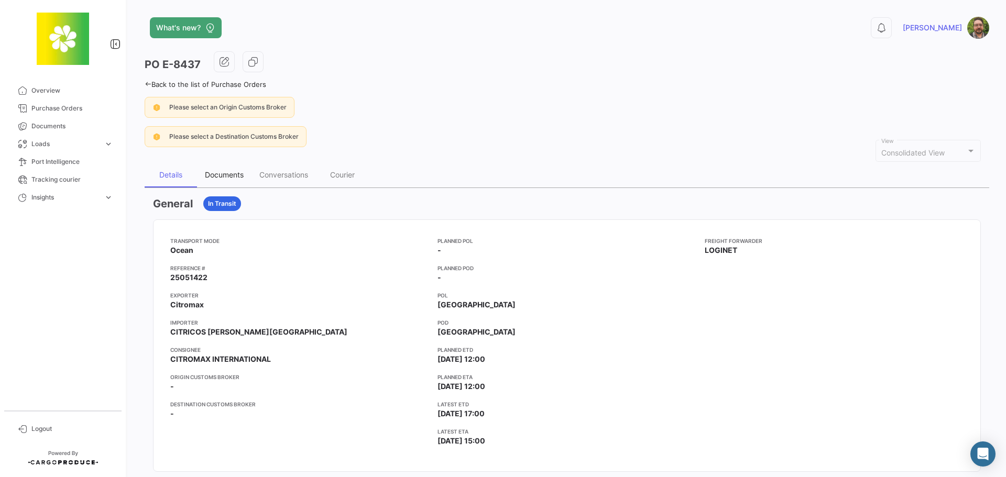
click at [229, 174] on div "Documents" at bounding box center [224, 174] width 39 height 9
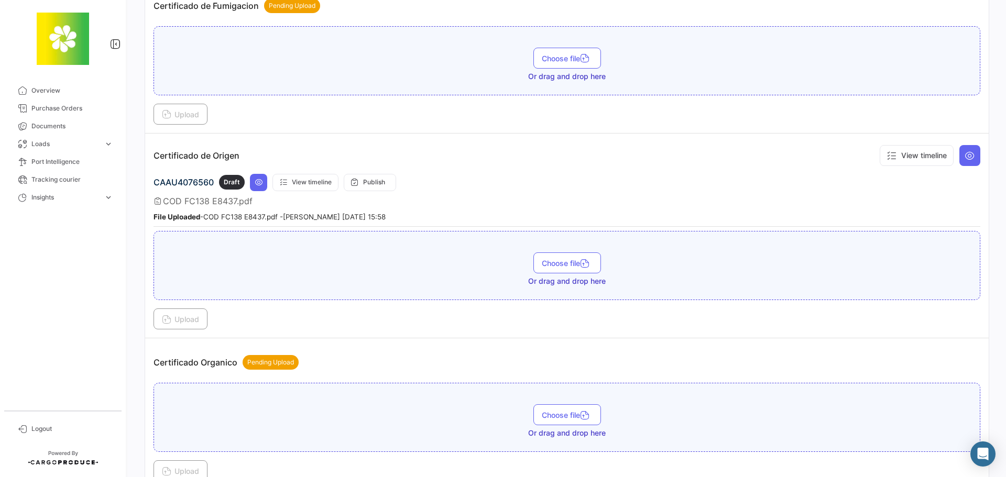
scroll to position [52, 0]
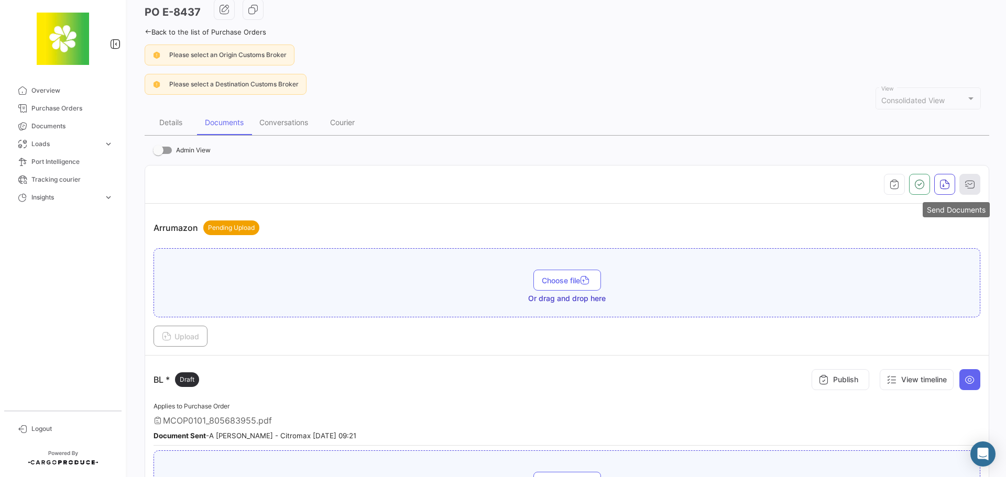
click at [969, 184] on icon "button" at bounding box center [970, 184] width 10 height 10
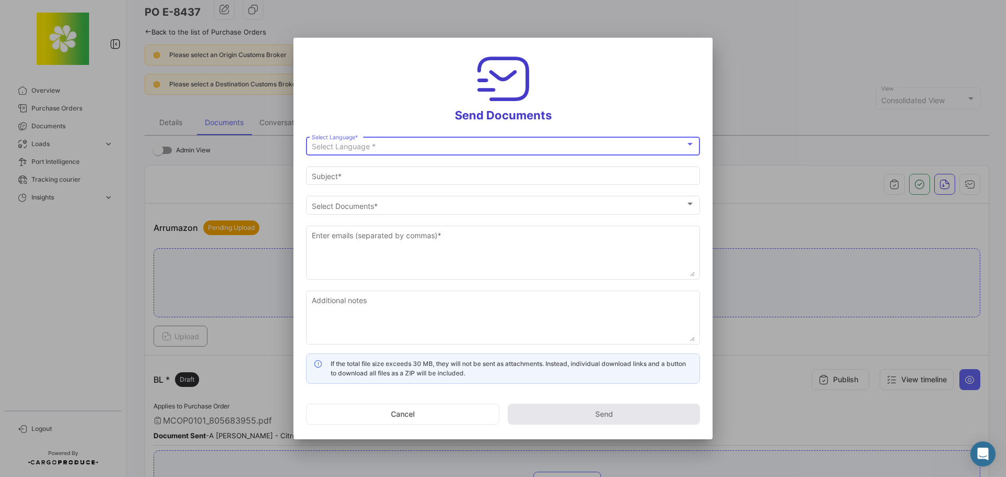
click at [430, 148] on div "Select Language *" at bounding box center [499, 147] width 374 height 9
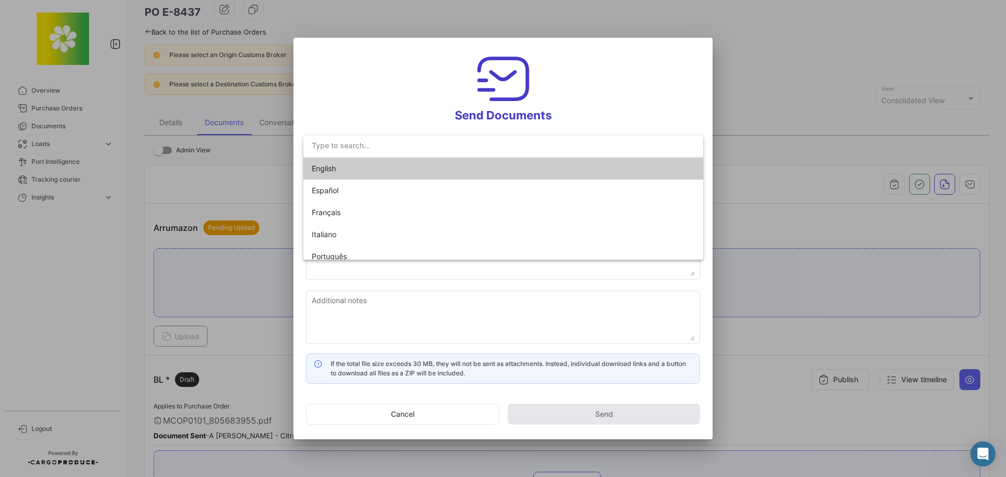
click at [414, 169] on span "English" at bounding box center [385, 169] width 147 height 22
type input "[PERSON_NAME] has shared the documents of PO # E-8437 with you"
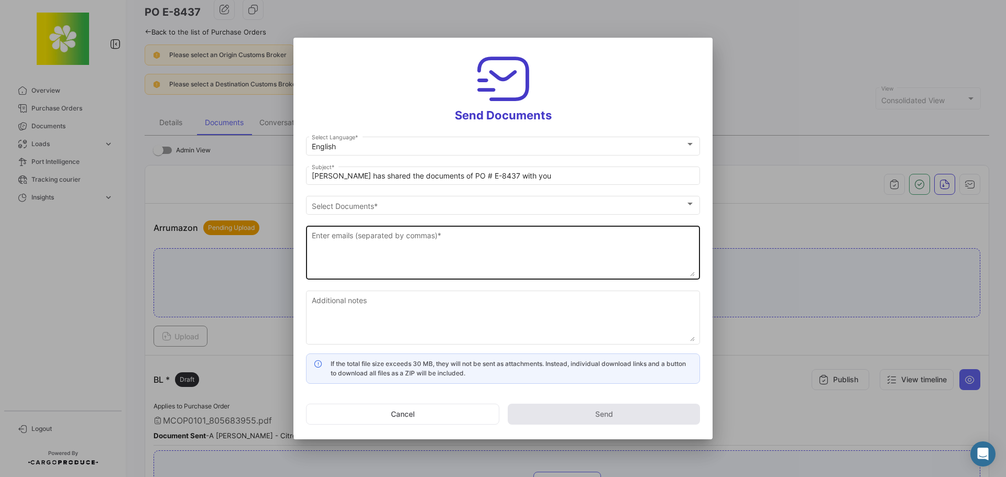
click at [435, 239] on textarea "Enter emails (separated by commas) *" at bounding box center [503, 254] width 383 height 46
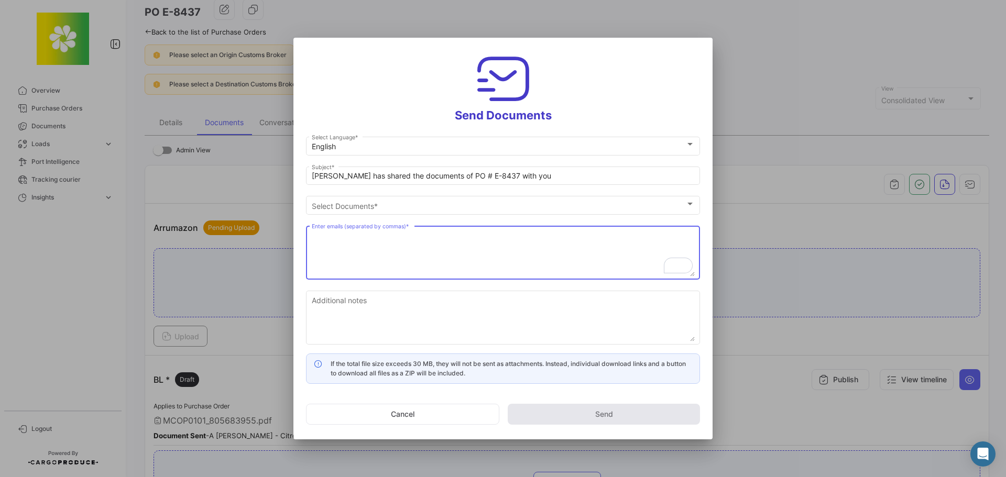
paste textarea "[PERSON_NAME] <[PERSON_NAME][EMAIL_ADDRESS][DOMAIN_NAME]>"
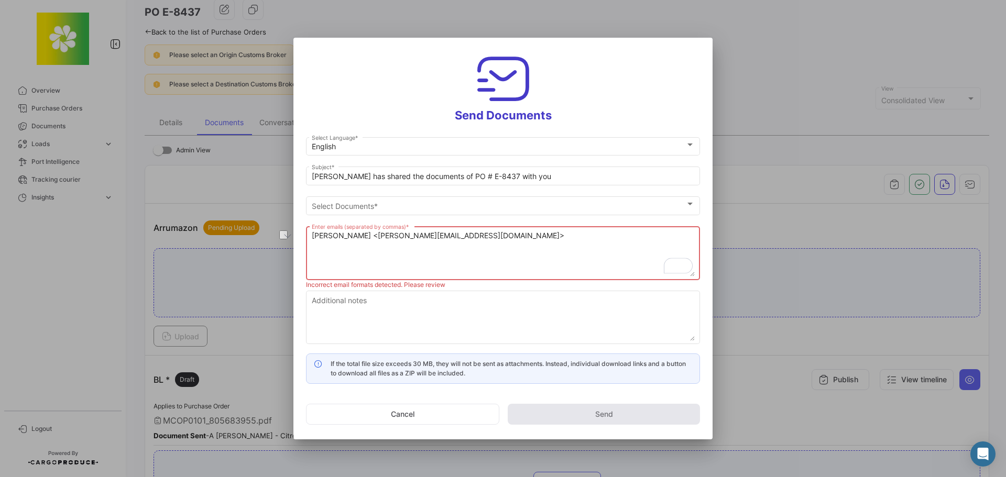
drag, startPoint x: 362, startPoint y: 237, endPoint x: 298, endPoint y: 237, distance: 63.9
click at [298, 237] on mat-dialog-content "English Select Language * [PERSON_NAME] has shared the documents of PO # E-8437…" at bounding box center [503, 259] width 419 height 249
click at [427, 238] on textarea "[PERSON_NAME][EMAIL_ADDRESS][DOMAIN_NAME]>" at bounding box center [503, 254] width 383 height 46
click at [493, 244] on textarea "[PERSON_NAME][EMAIL_ADDRESS][DOMAIN_NAME]," at bounding box center [503, 254] width 383 height 46
paste textarea "[EMAIL_ADDRESS][DOMAIN_NAME] <[EMAIL_ADDRESS][DOMAIN_NAME]>"
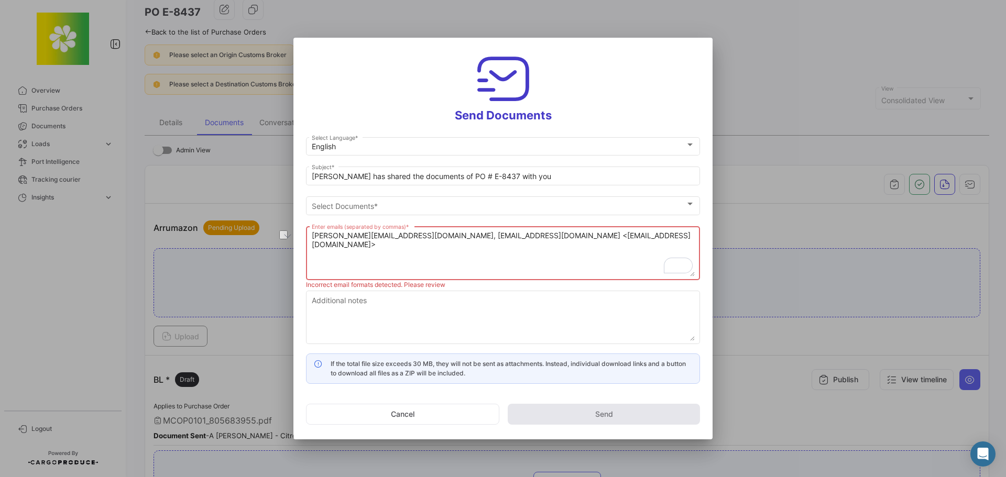
drag, startPoint x: 496, startPoint y: 237, endPoint x: 408, endPoint y: 236, distance: 88.1
click at [408, 236] on textarea "[PERSON_NAME][EMAIL_ADDRESS][DOMAIN_NAME], [EMAIL_ADDRESS][DOMAIN_NAME] <[EMAIL…" at bounding box center [503, 254] width 383 height 46
click at [530, 241] on textarea "[PERSON_NAME][EMAIL_ADDRESS][DOMAIN_NAME], [EMAIL_ADDRESS][DOMAIN_NAME]>" at bounding box center [503, 254] width 383 height 46
click at [518, 236] on textarea "[PERSON_NAME][EMAIL_ADDRESS][DOMAIN_NAME], [EMAIL_ADDRESS][DOMAIN_NAME]," at bounding box center [503, 254] width 383 height 46
paste textarea "Eurotrade Logistics <[EMAIL_ADDRESS][DOMAIN_NAME]>"
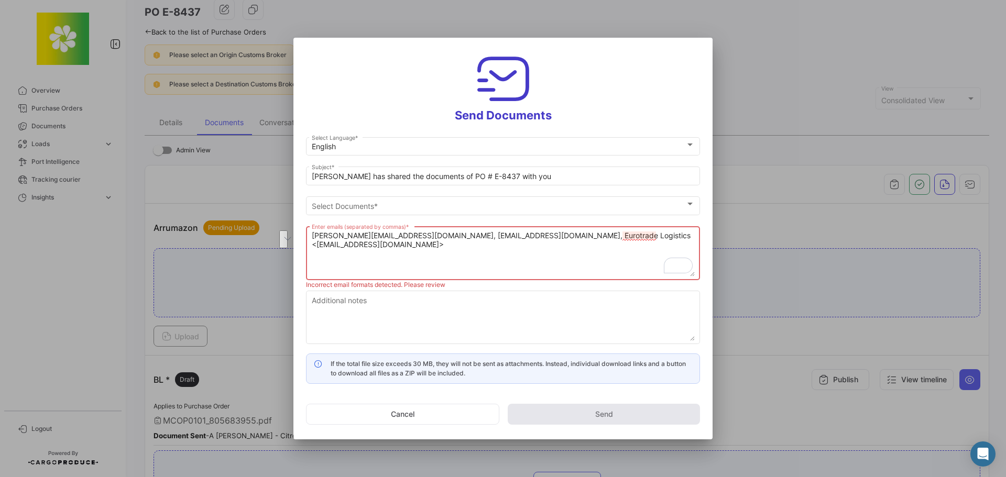
drag, startPoint x: 316, startPoint y: 245, endPoint x: 490, endPoint y: 236, distance: 174.8
click at [490, 236] on textarea "[PERSON_NAME][EMAIL_ADDRESS][DOMAIN_NAME], [EMAIL_ADDRESS][DOMAIN_NAME], Eurotr…" at bounding box center [503, 254] width 383 height 46
click at [647, 231] on textarea "[PERSON_NAME][EMAIL_ADDRESS][DOMAIN_NAME], [EMAIL_ADDRESS][DOMAIN_NAME], [DOMAI…" at bounding box center [503, 254] width 383 height 46
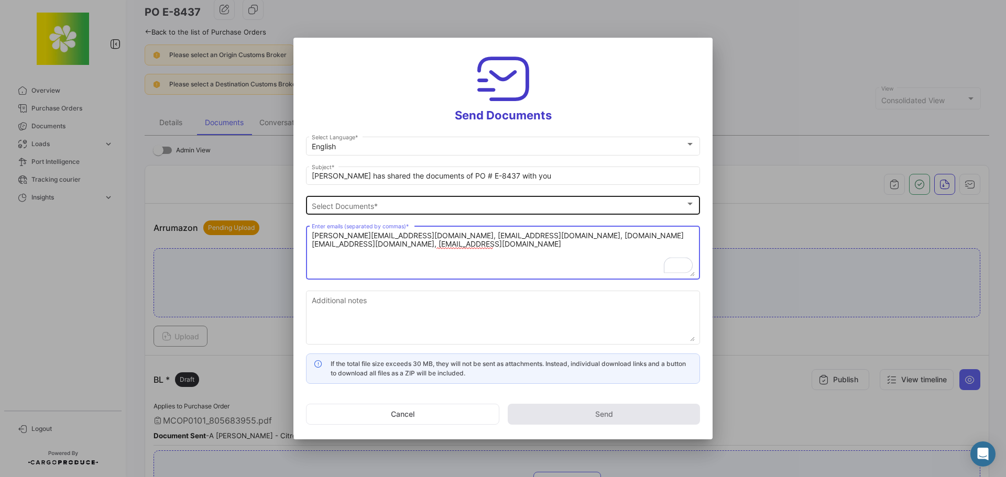
type textarea "[PERSON_NAME][EMAIL_ADDRESS][DOMAIN_NAME], [EMAIL_ADDRESS][DOMAIN_NAME], [DOMAI…"
click at [406, 204] on div "Select Documents" at bounding box center [499, 206] width 374 height 9
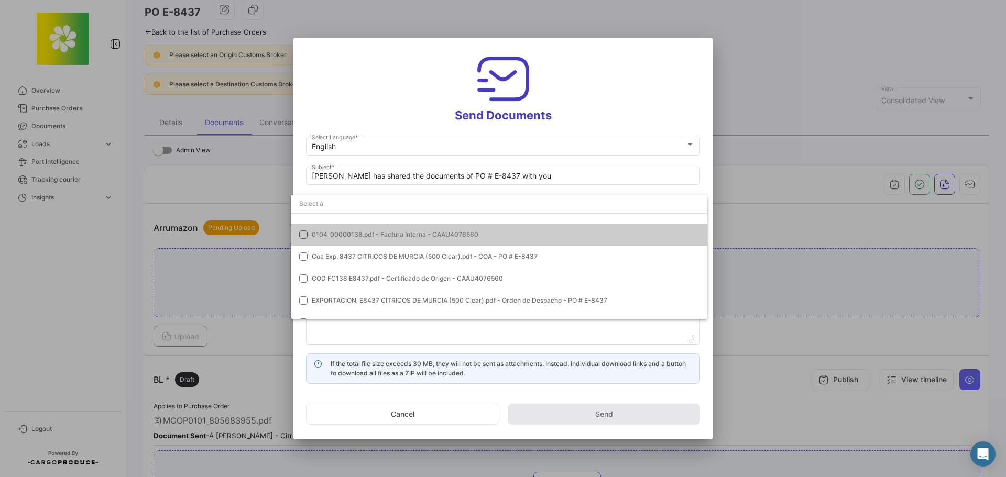
scroll to position [0, 0]
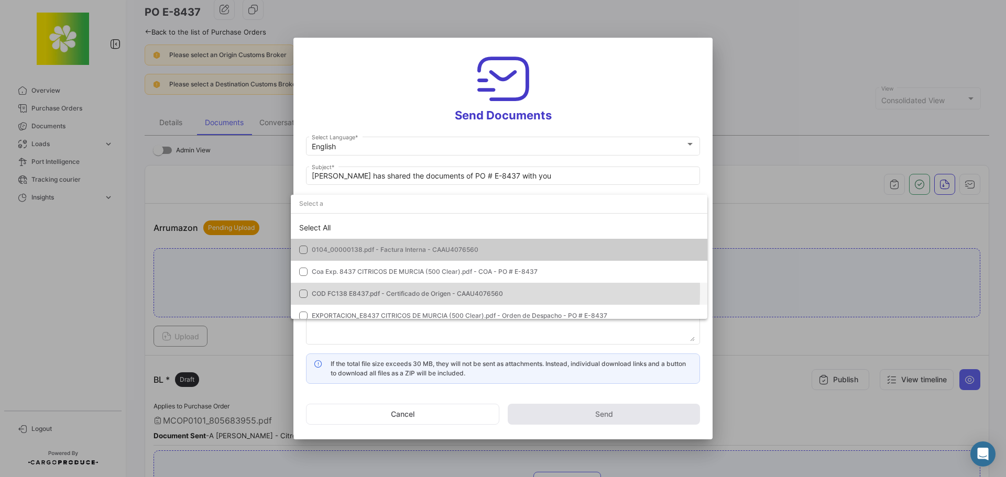
click at [406, 291] on span "COD FC138 E8437.pdf - Certificado de Origen - CAAU4076560" at bounding box center [407, 294] width 191 height 8
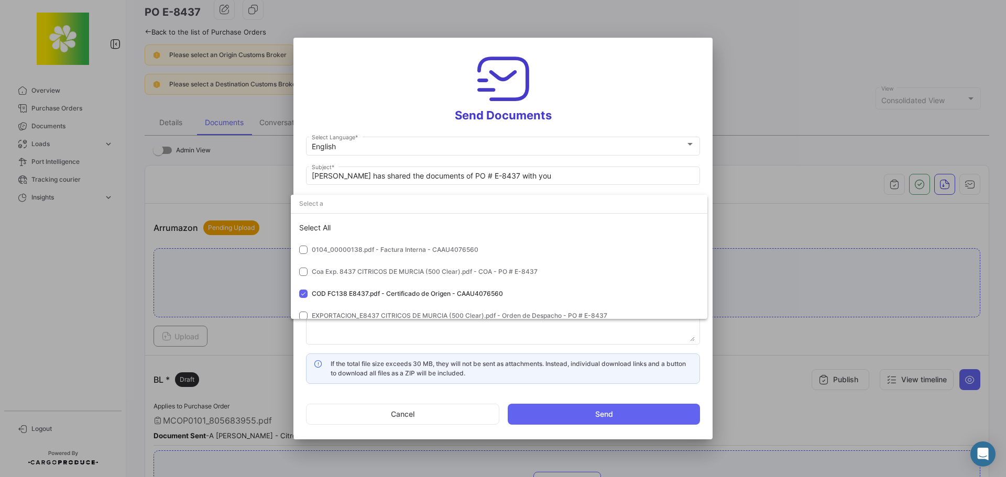
click at [592, 416] on div at bounding box center [503, 238] width 1006 height 477
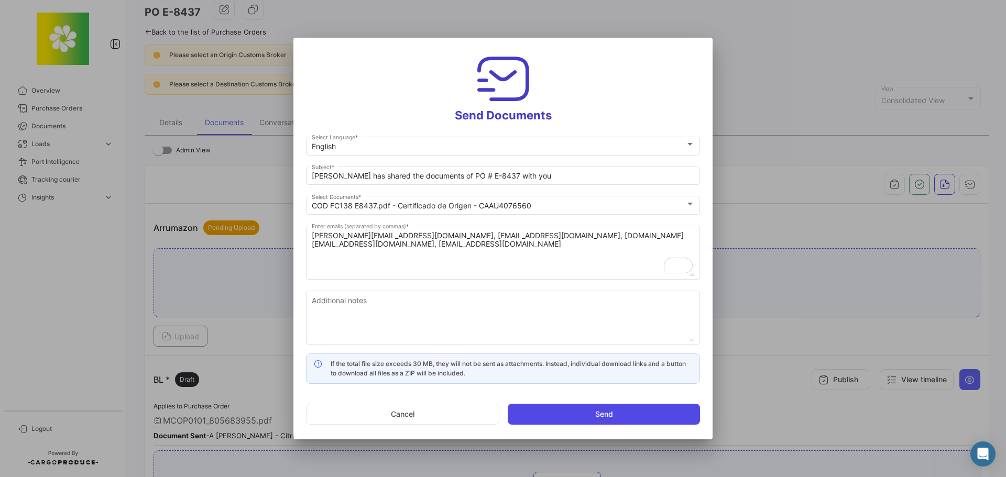
click at [560, 417] on button "Send" at bounding box center [604, 414] width 192 height 21
